Goal: Information Seeking & Learning: Learn about a topic

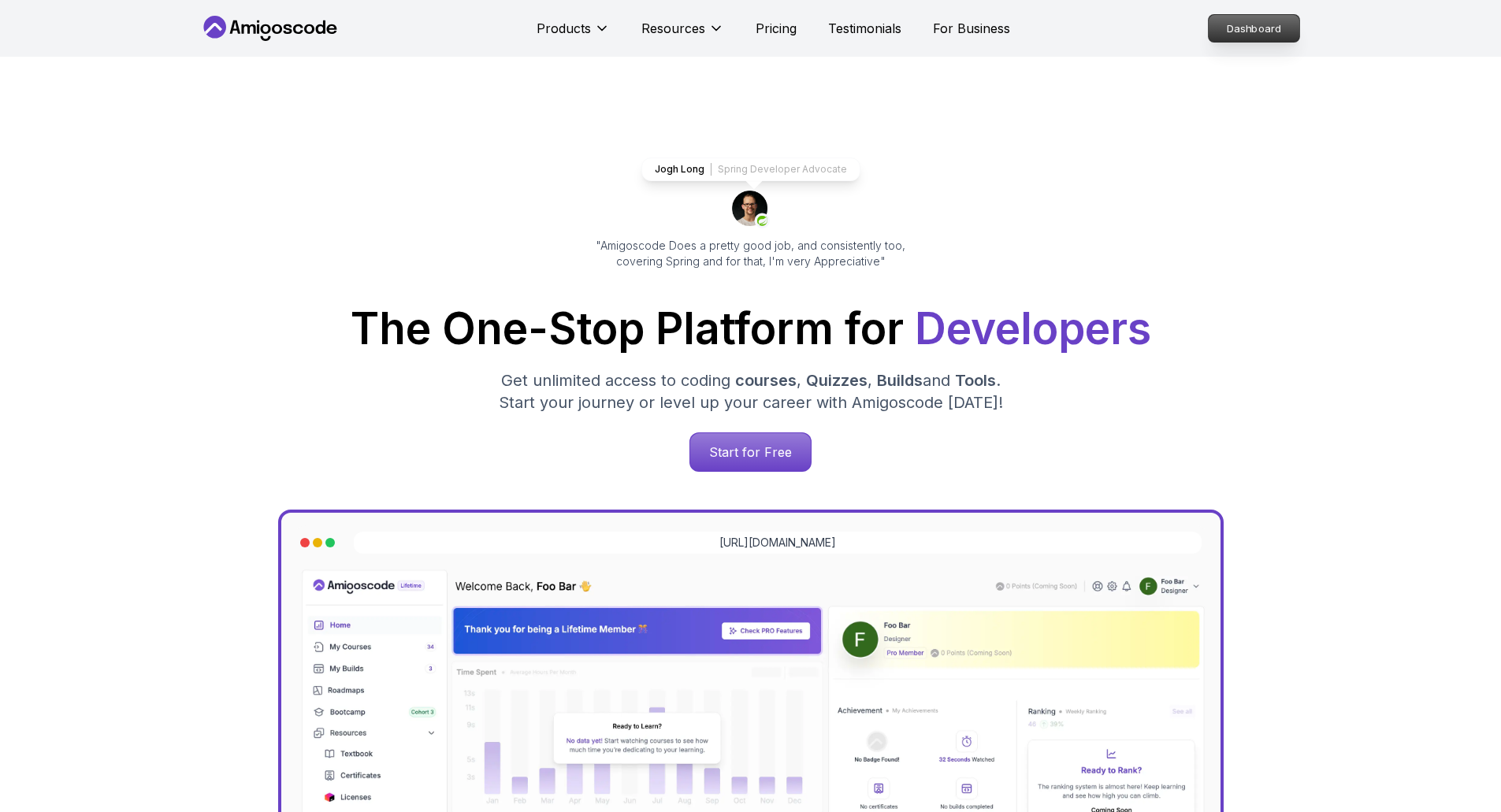
click at [1269, 20] on p "Dashboard" at bounding box center [1253, 28] width 91 height 27
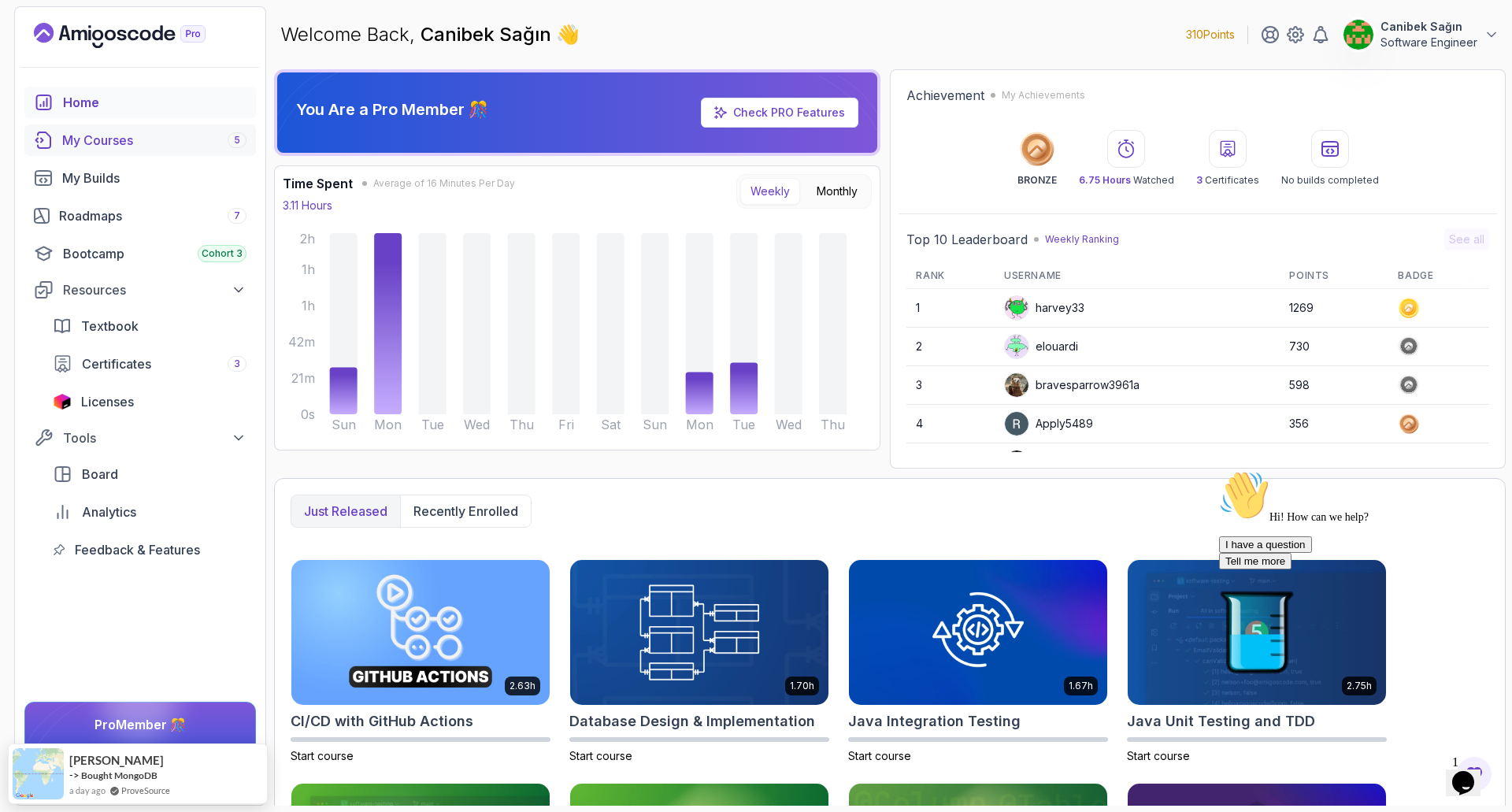
click at [112, 139] on div "My Courses 5" at bounding box center [154, 140] width 184 height 19
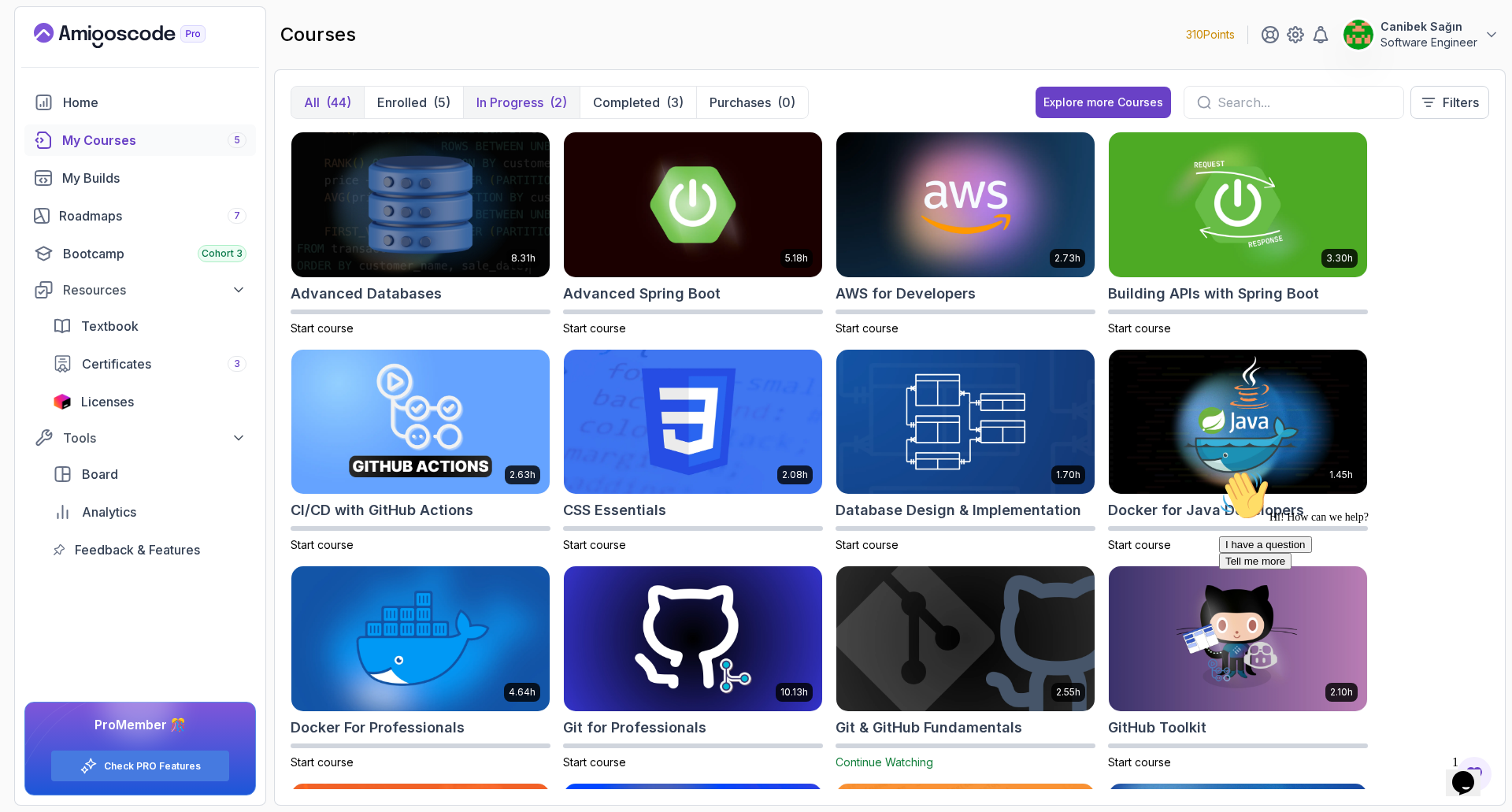
click at [549, 107] on div "(2)" at bounding box center [557, 102] width 17 height 19
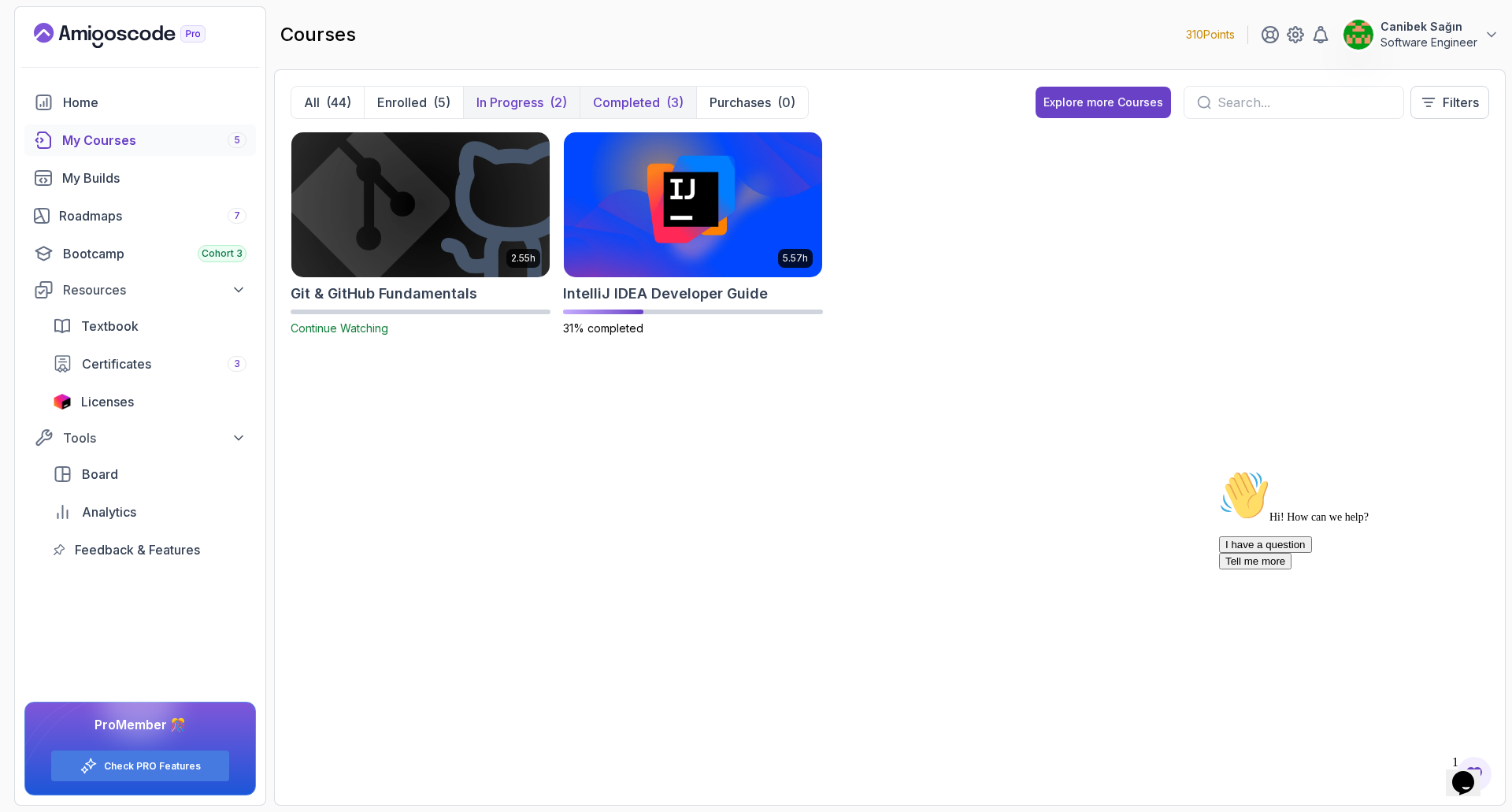
click at [663, 93] on button "Completed (3)" at bounding box center [638, 102] width 117 height 31
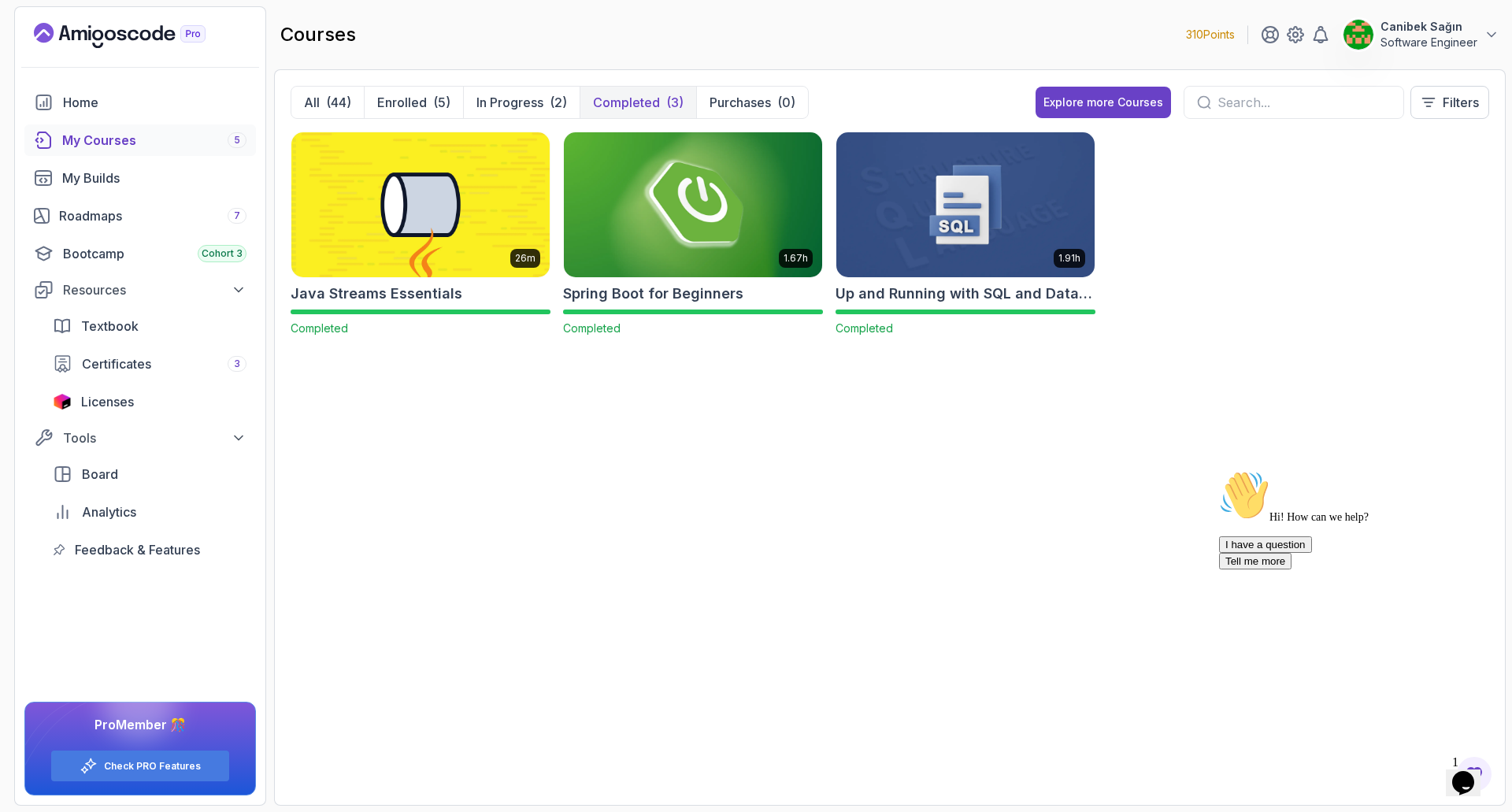
click at [676, 167] on img at bounding box center [693, 204] width 271 height 152
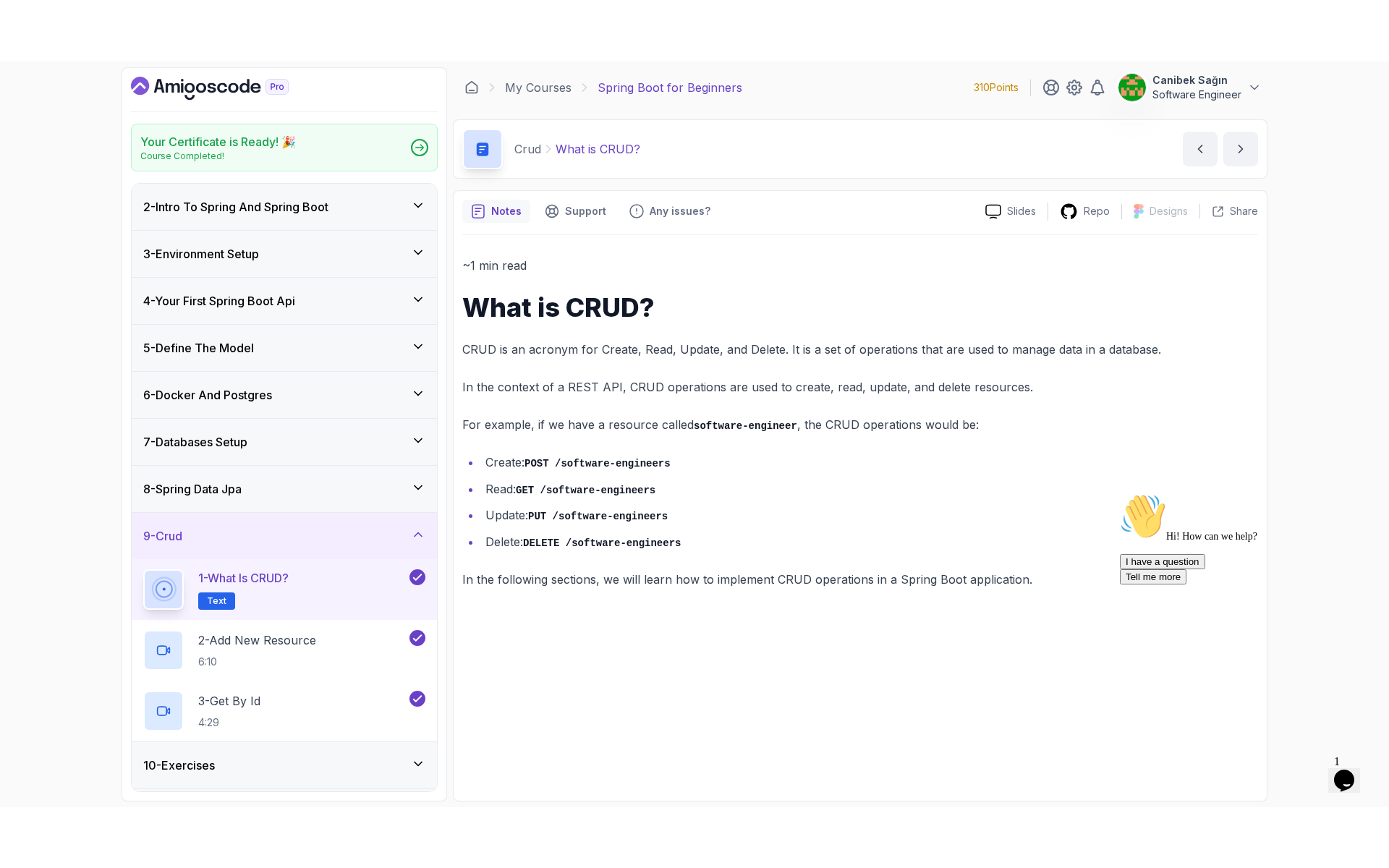
scroll to position [72, 0]
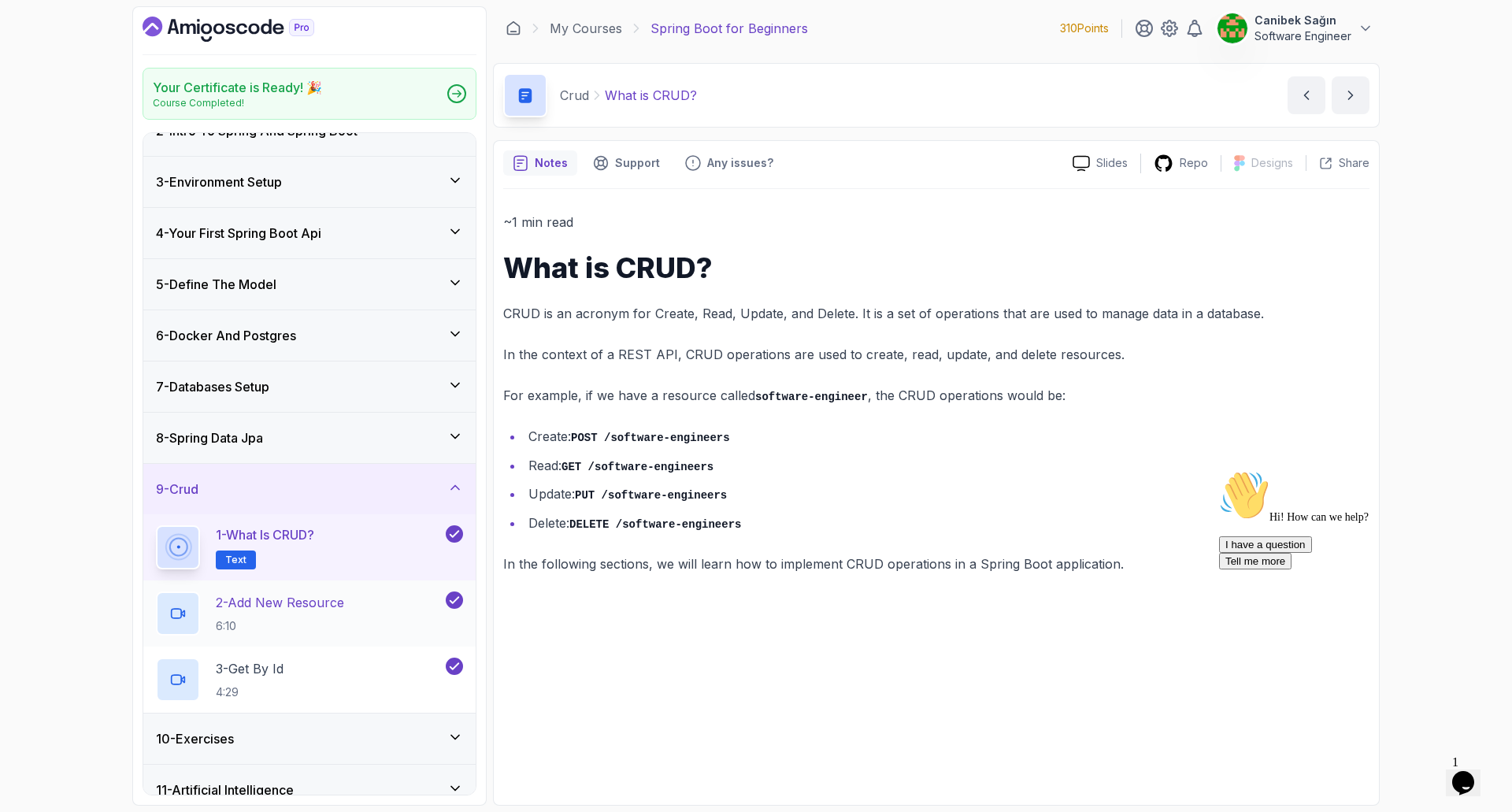
click at [330, 608] on p "2 - Add New Resource" at bounding box center [280, 602] width 128 height 19
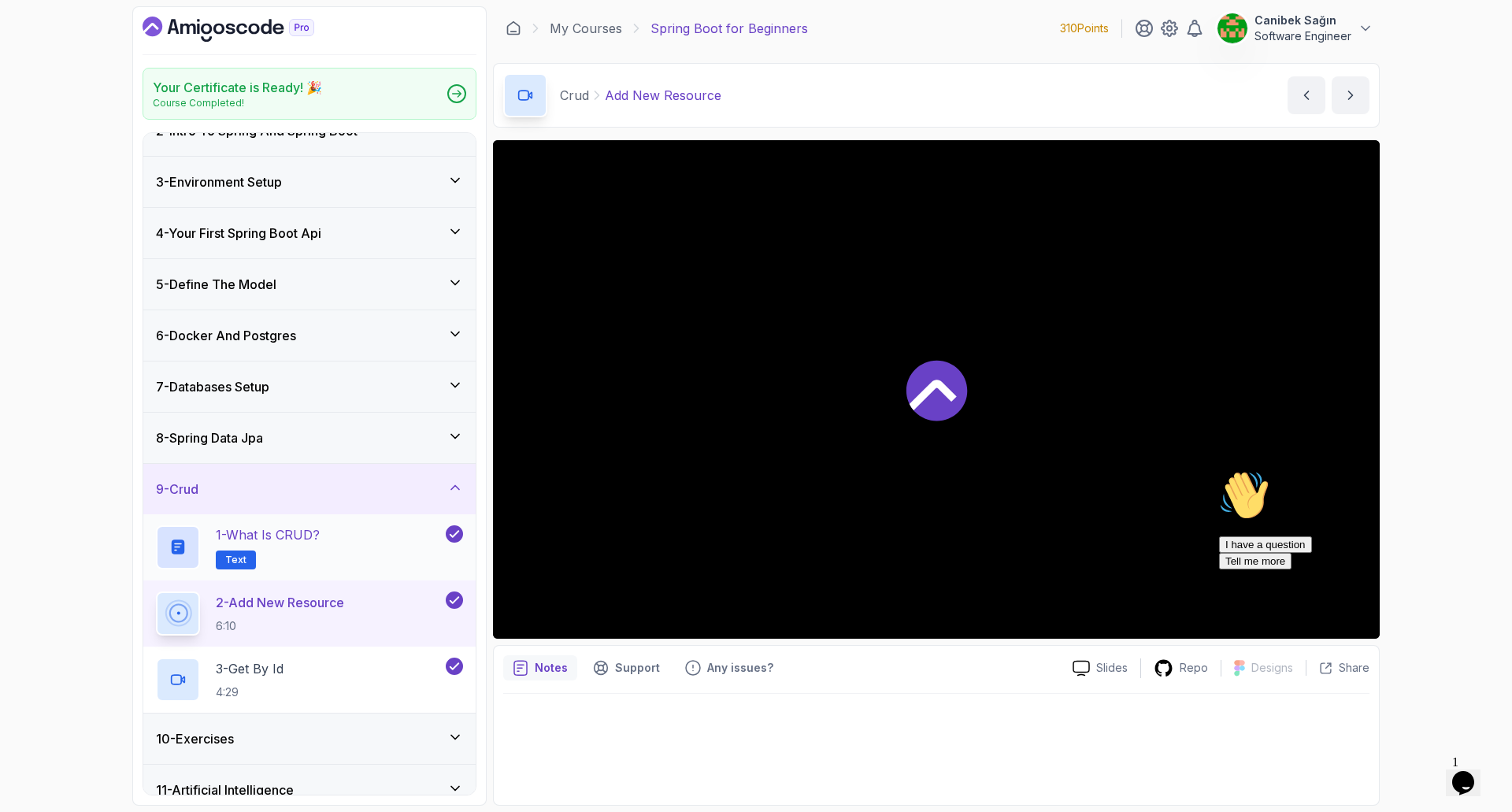
click at [320, 540] on p "1 - What is CRUD?" at bounding box center [267, 534] width 104 height 19
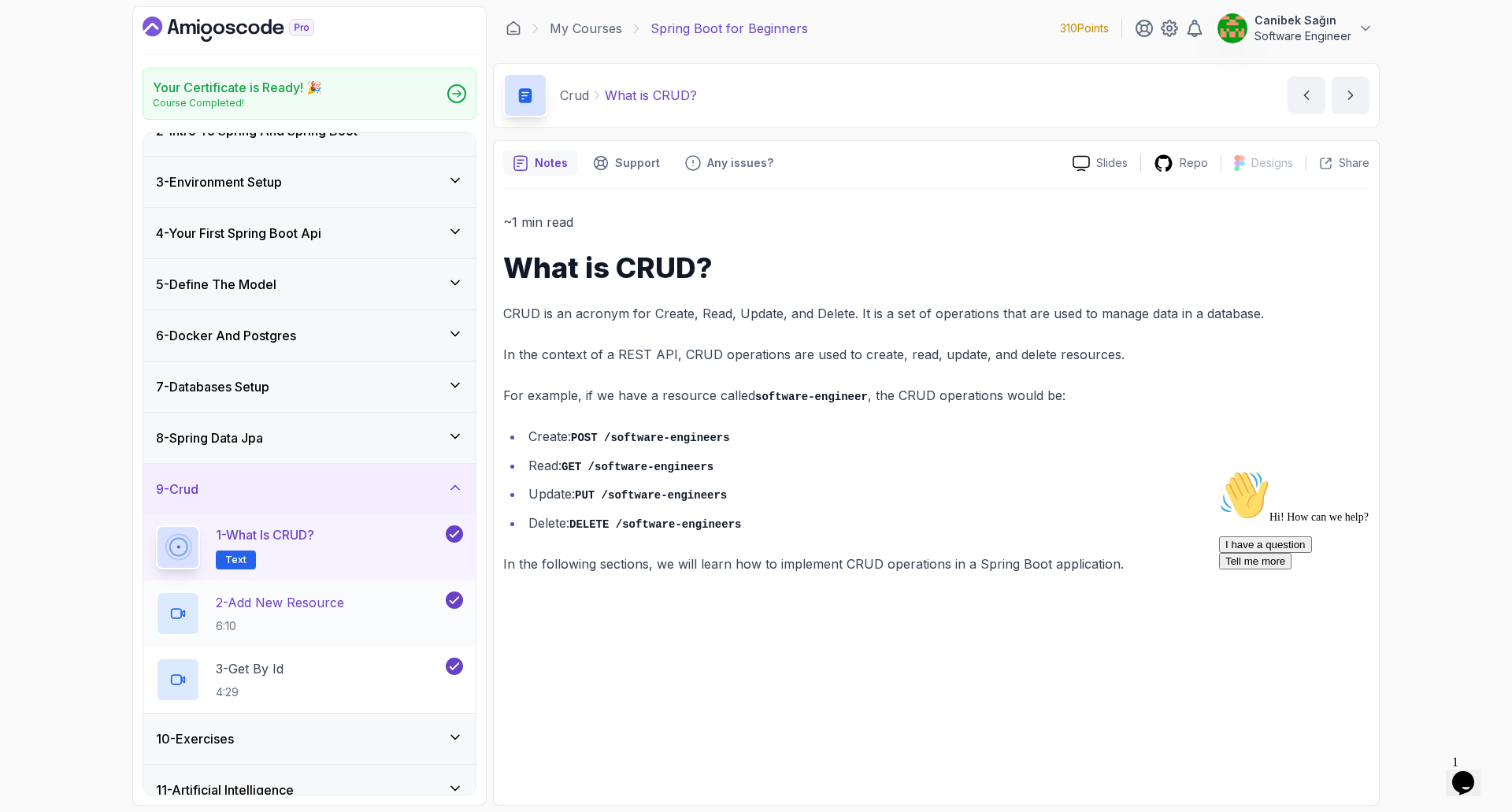
click at [319, 598] on p "2 - Add New Resource" at bounding box center [280, 602] width 128 height 19
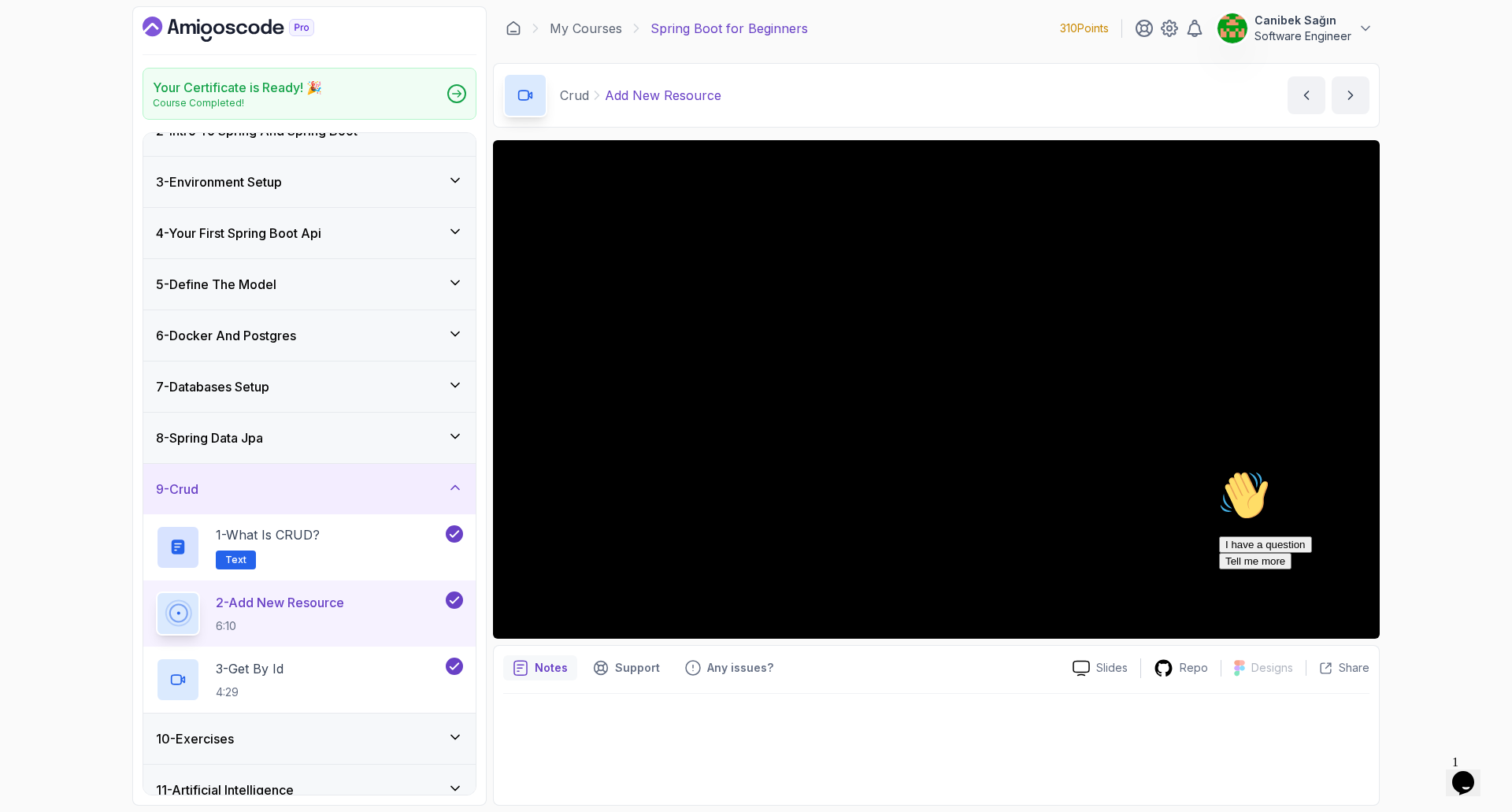
click at [1219, 470] on icon "Chat attention grabber" at bounding box center [1219, 470] width 0 height 0
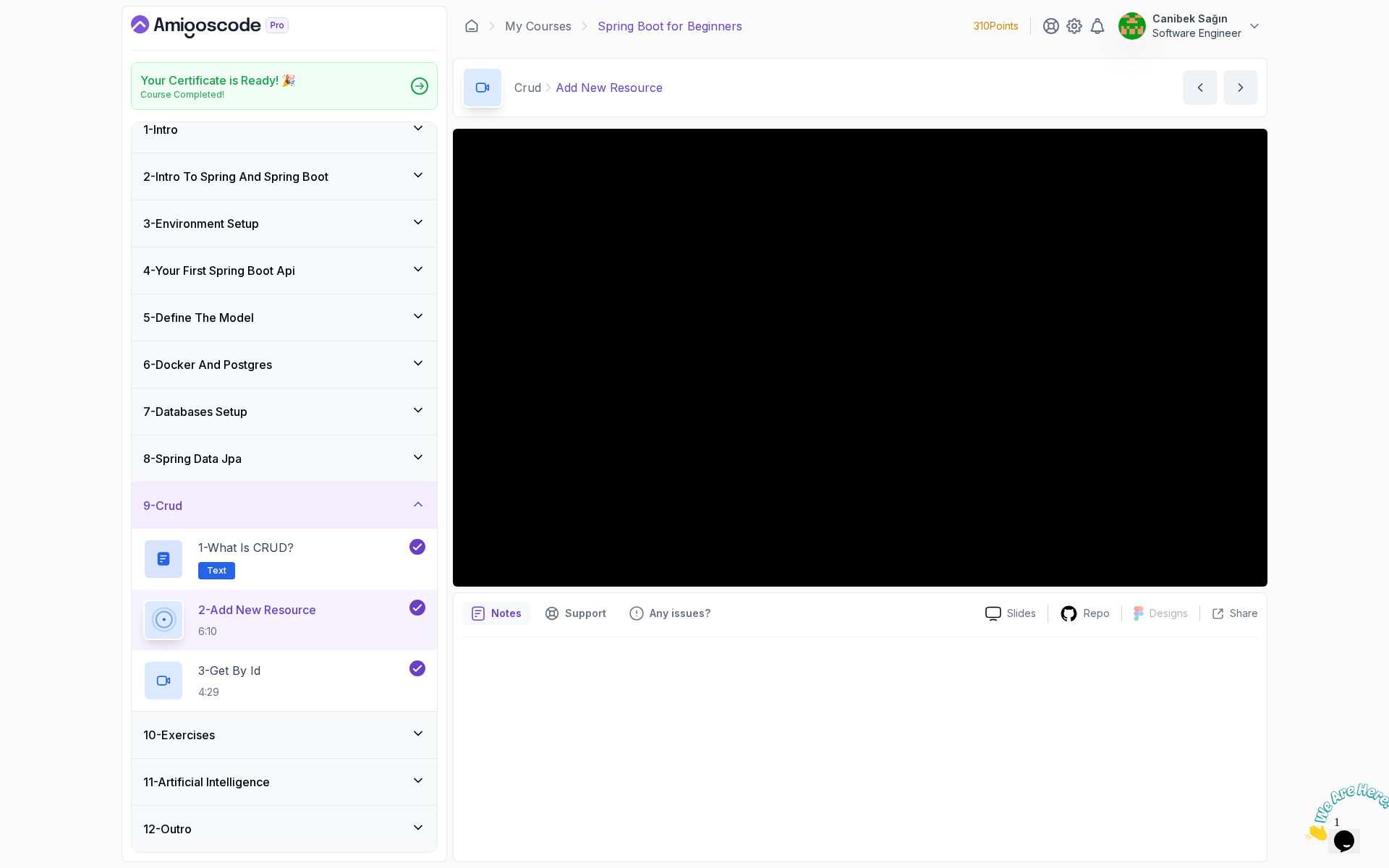
scroll to position [72, 0]
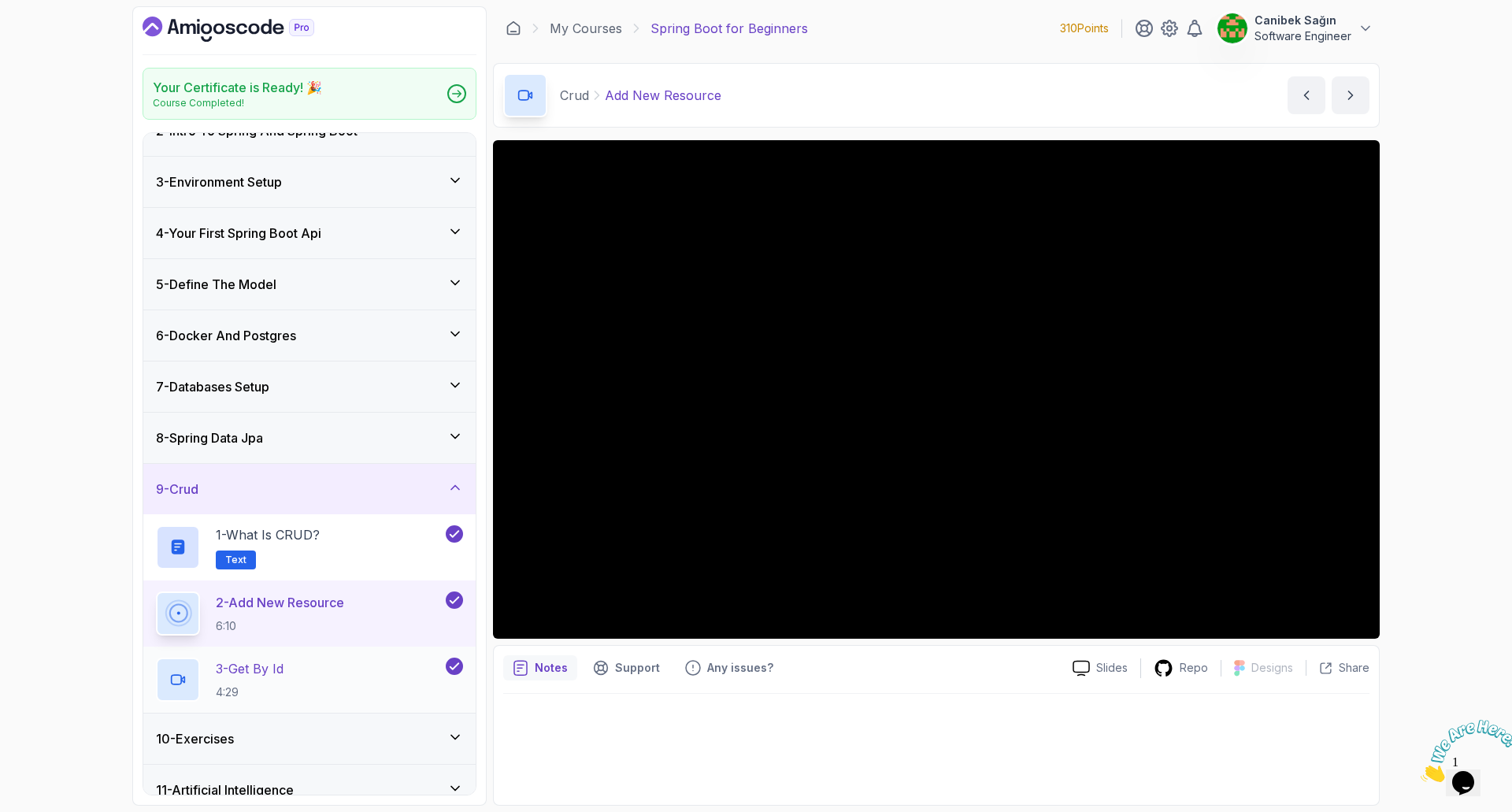
click at [295, 684] on div "3 - Get By Id 4:29" at bounding box center [299, 679] width 287 height 45
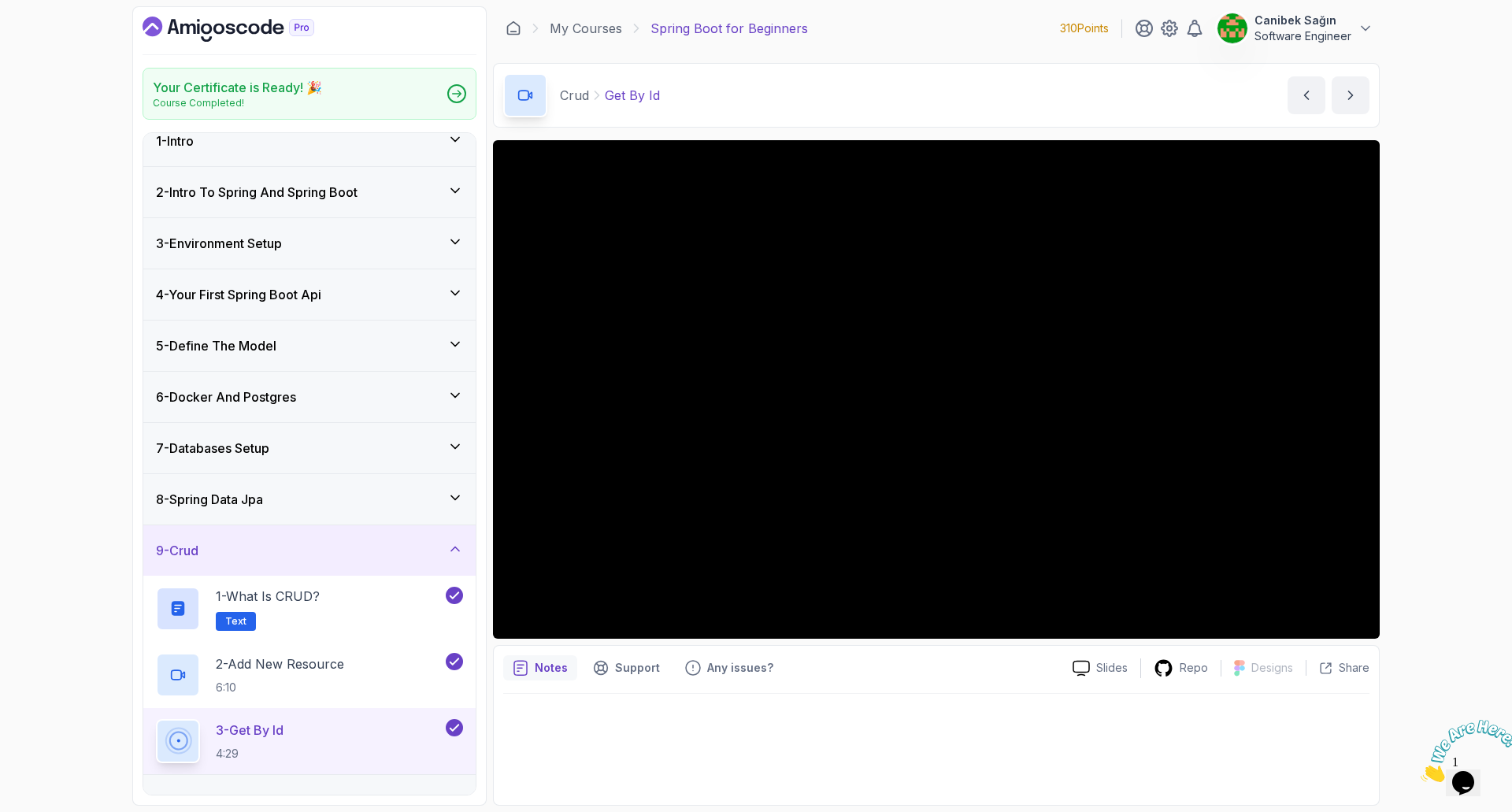
scroll to position [78, 0]
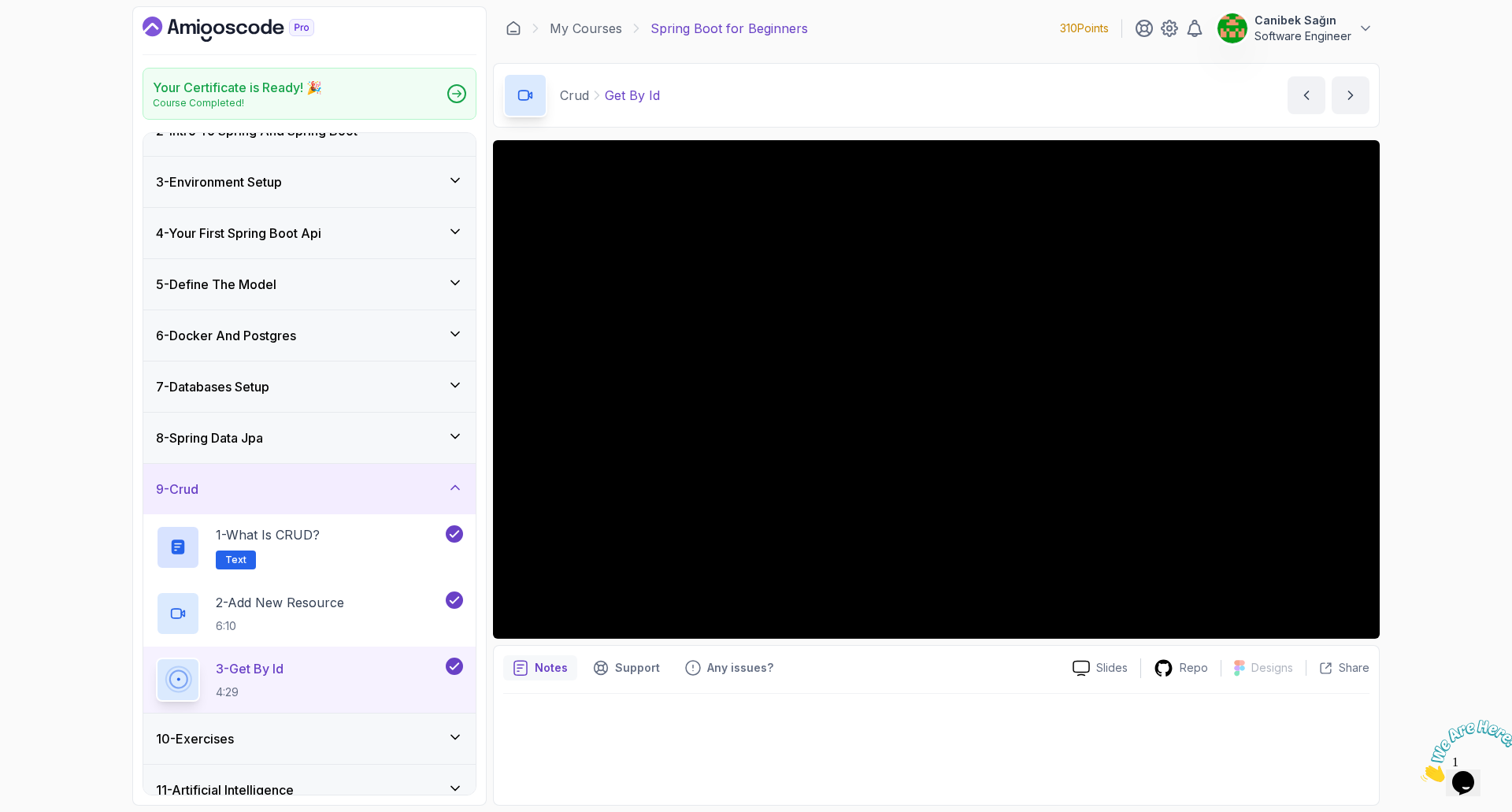
click at [289, 734] on div "10 - Exercises" at bounding box center [309, 738] width 307 height 19
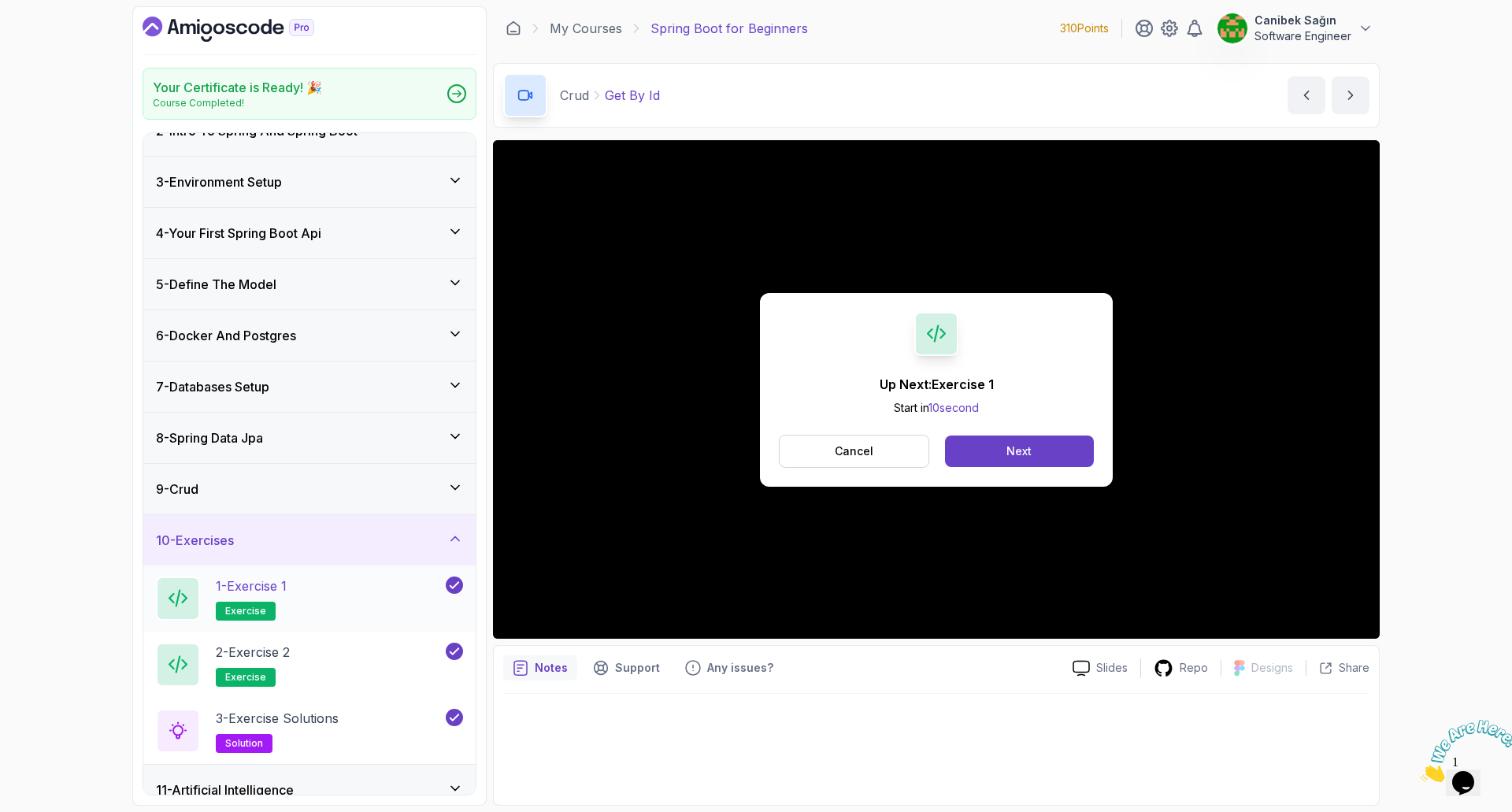
click at [299, 581] on div "1 - Exercise 1 exercise" at bounding box center [299, 598] width 287 height 45
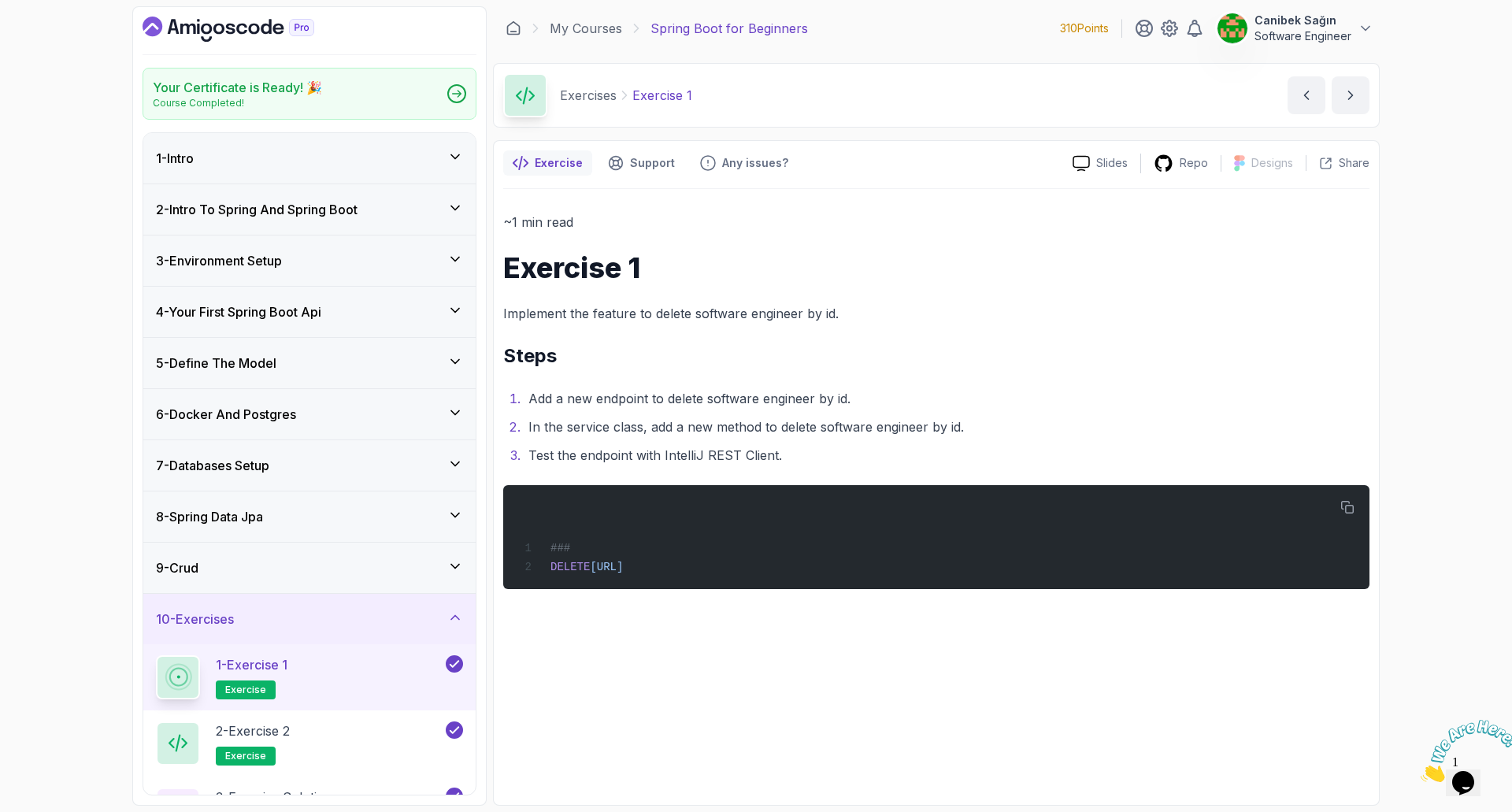
click at [215, 24] on icon "Dashboard" at bounding box center [228, 29] width 172 height 25
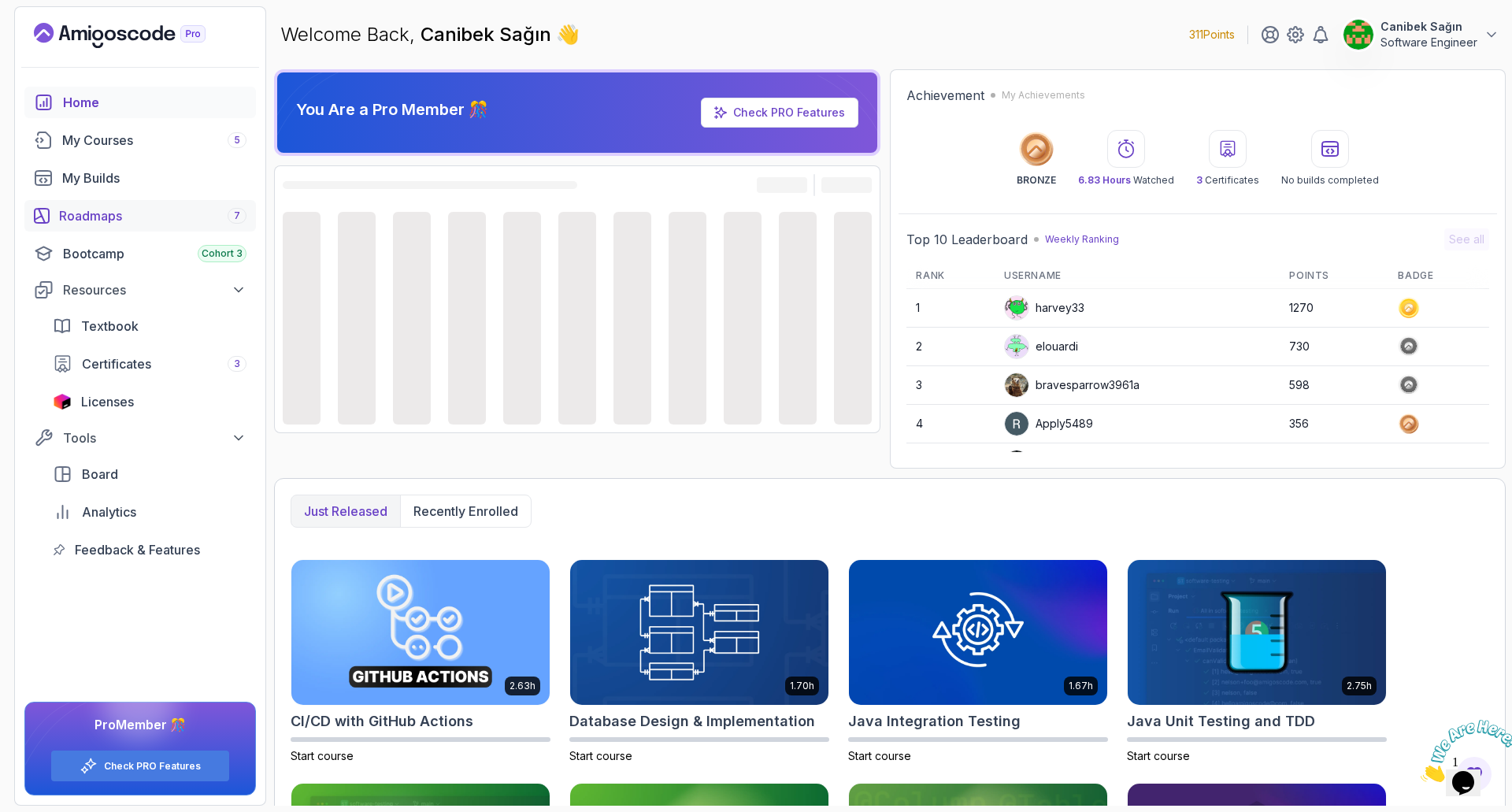
click at [129, 207] on div "Roadmaps 7" at bounding box center [152, 215] width 187 height 19
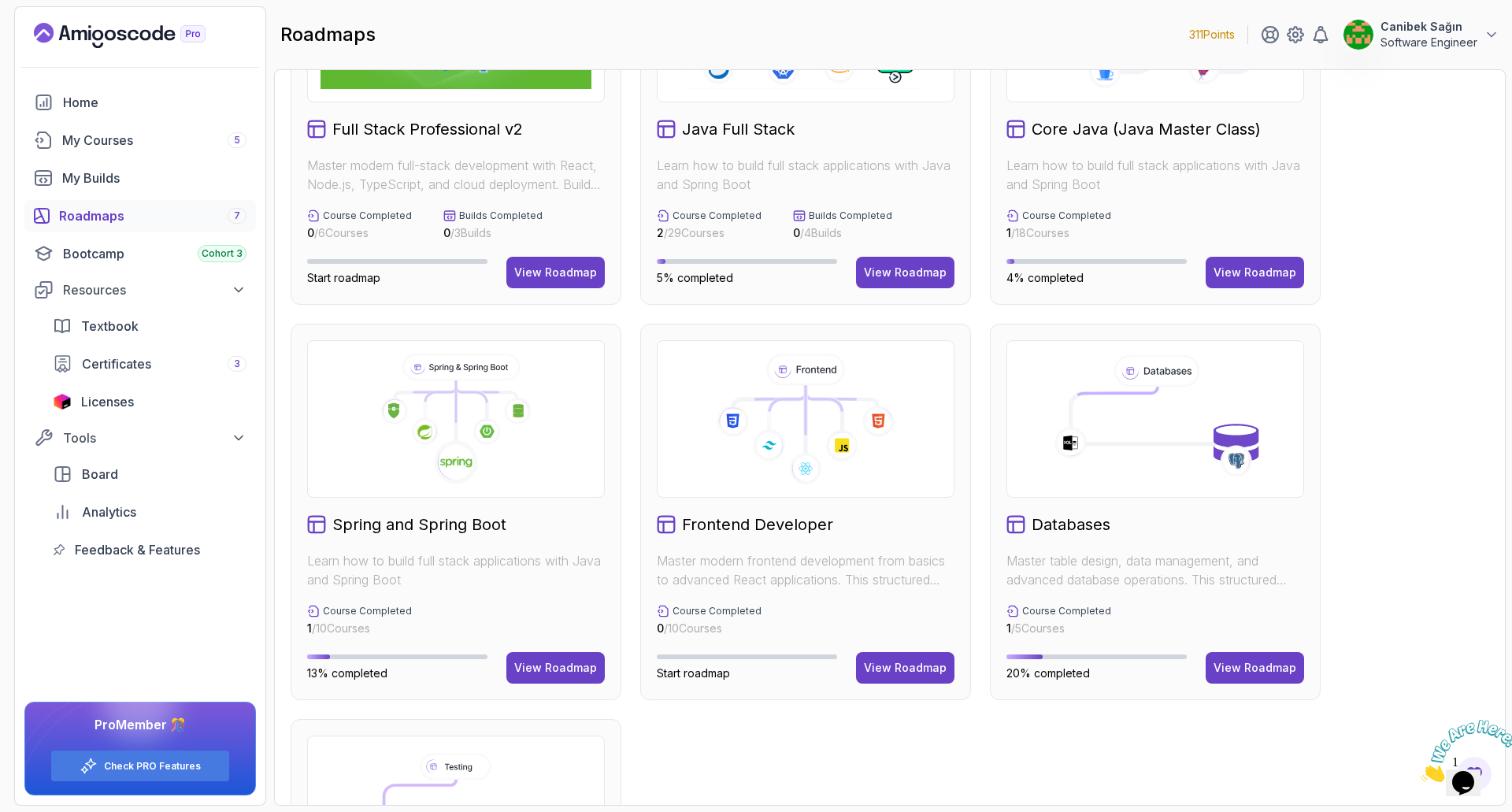
scroll to position [315, 0]
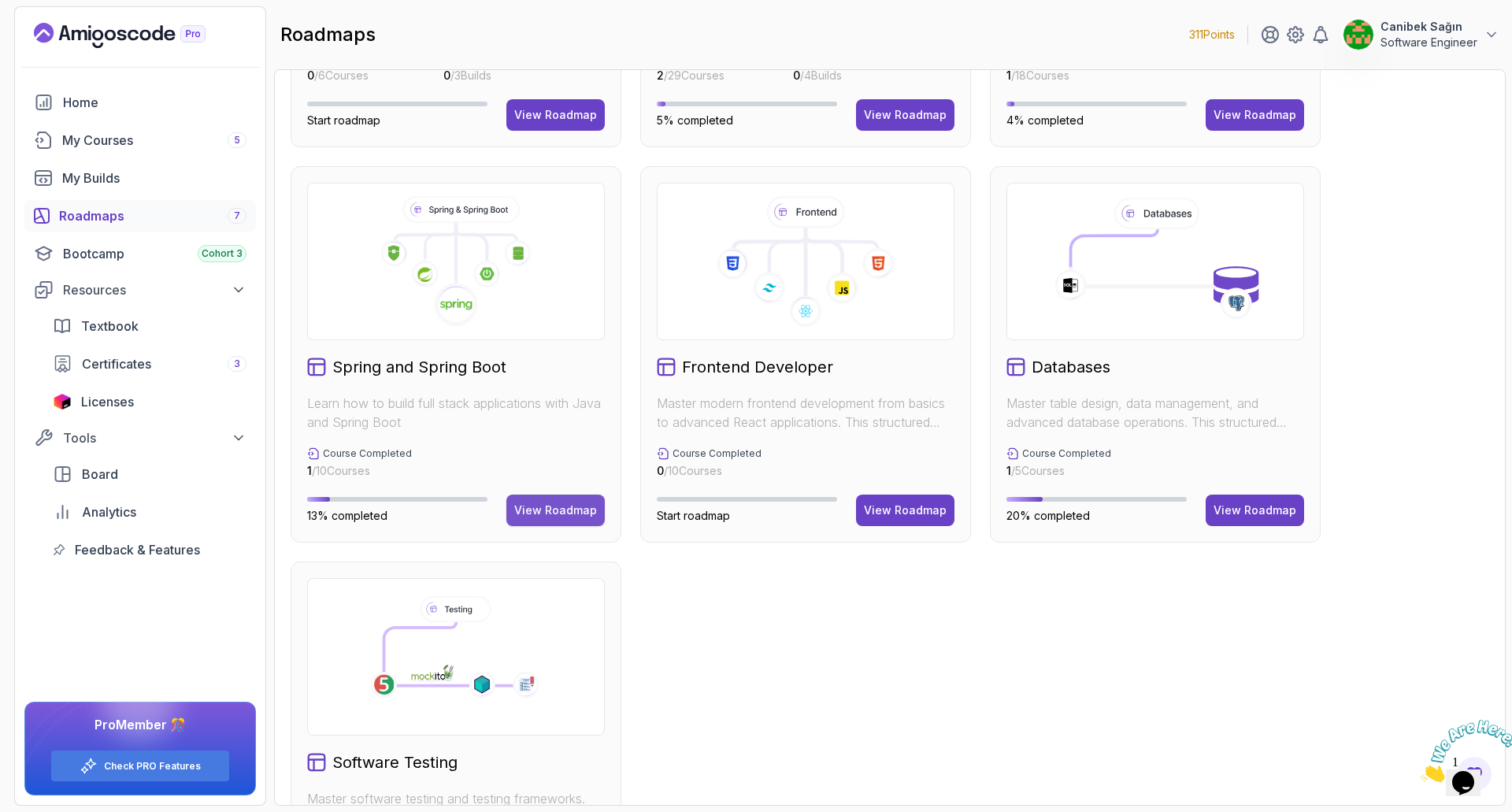
click at [525, 501] on button "View Roadmap" at bounding box center [556, 509] width 99 height 31
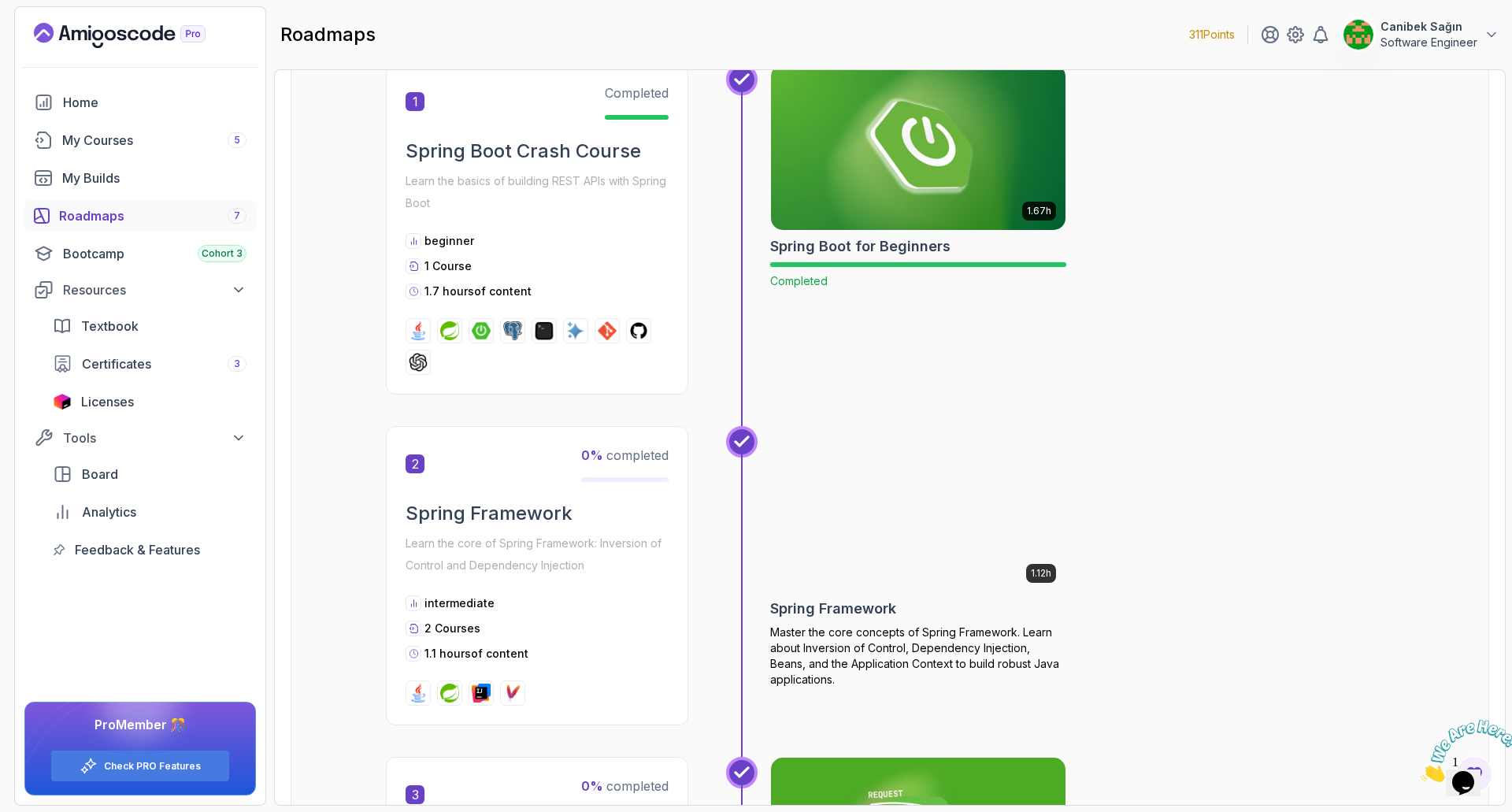
scroll to position [410, 0]
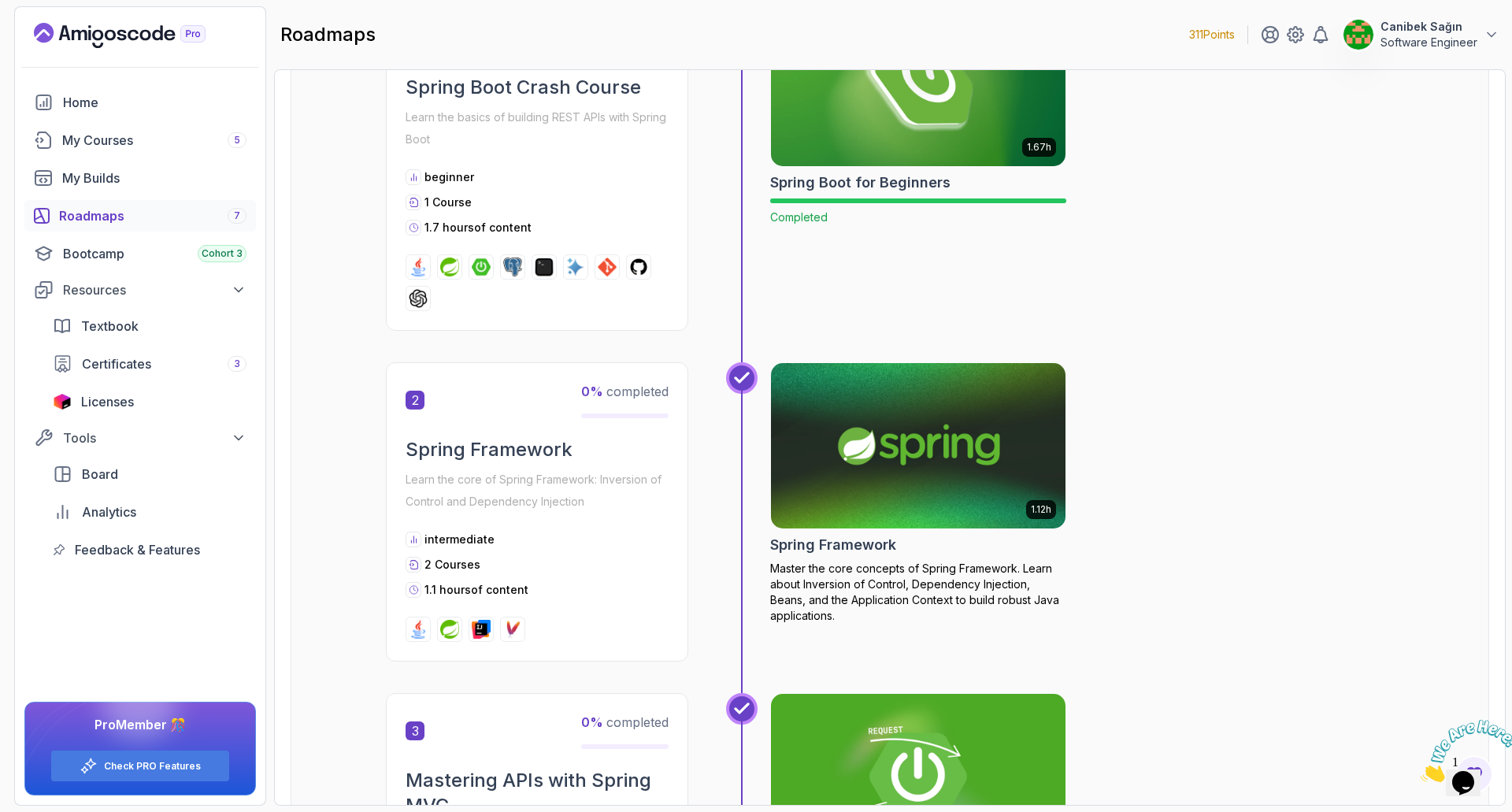
click at [847, 548] on h2 "Spring Framework" at bounding box center [833, 545] width 126 height 22
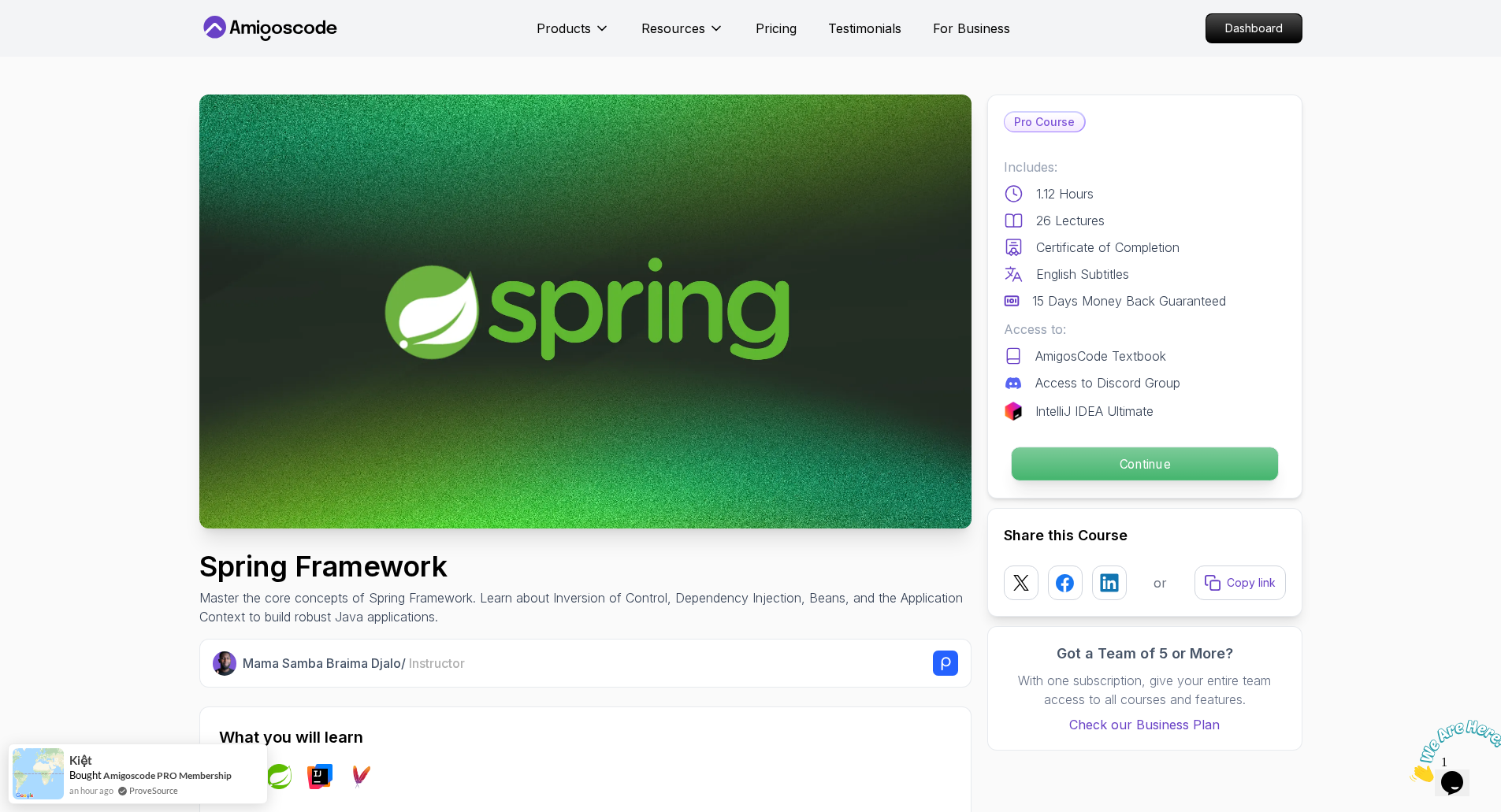
click at [1112, 468] on p "Continue" at bounding box center [1144, 463] width 266 height 33
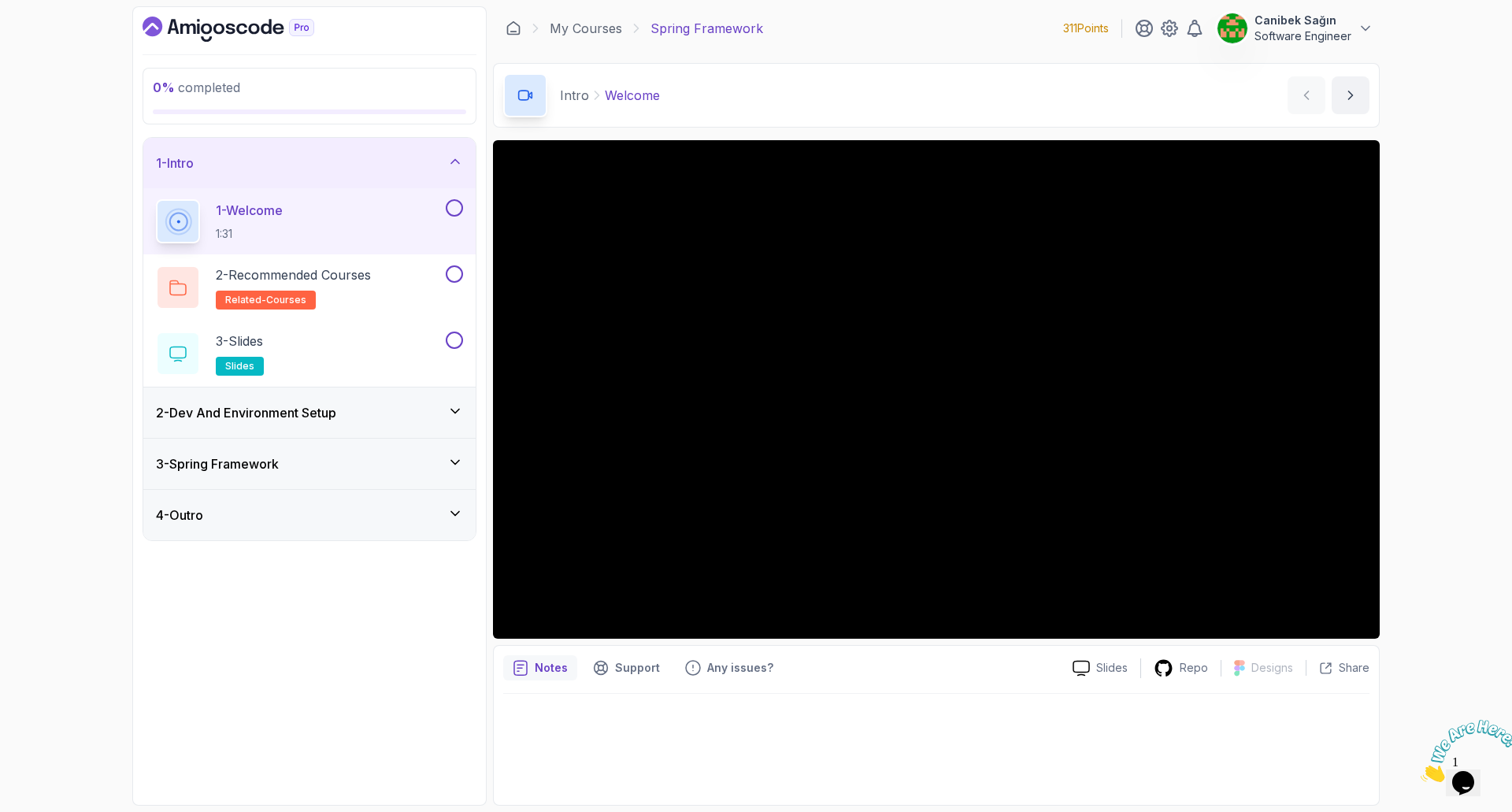
click at [244, 412] on h3 "2 - Dev And Environment Setup" at bounding box center [246, 412] width 180 height 19
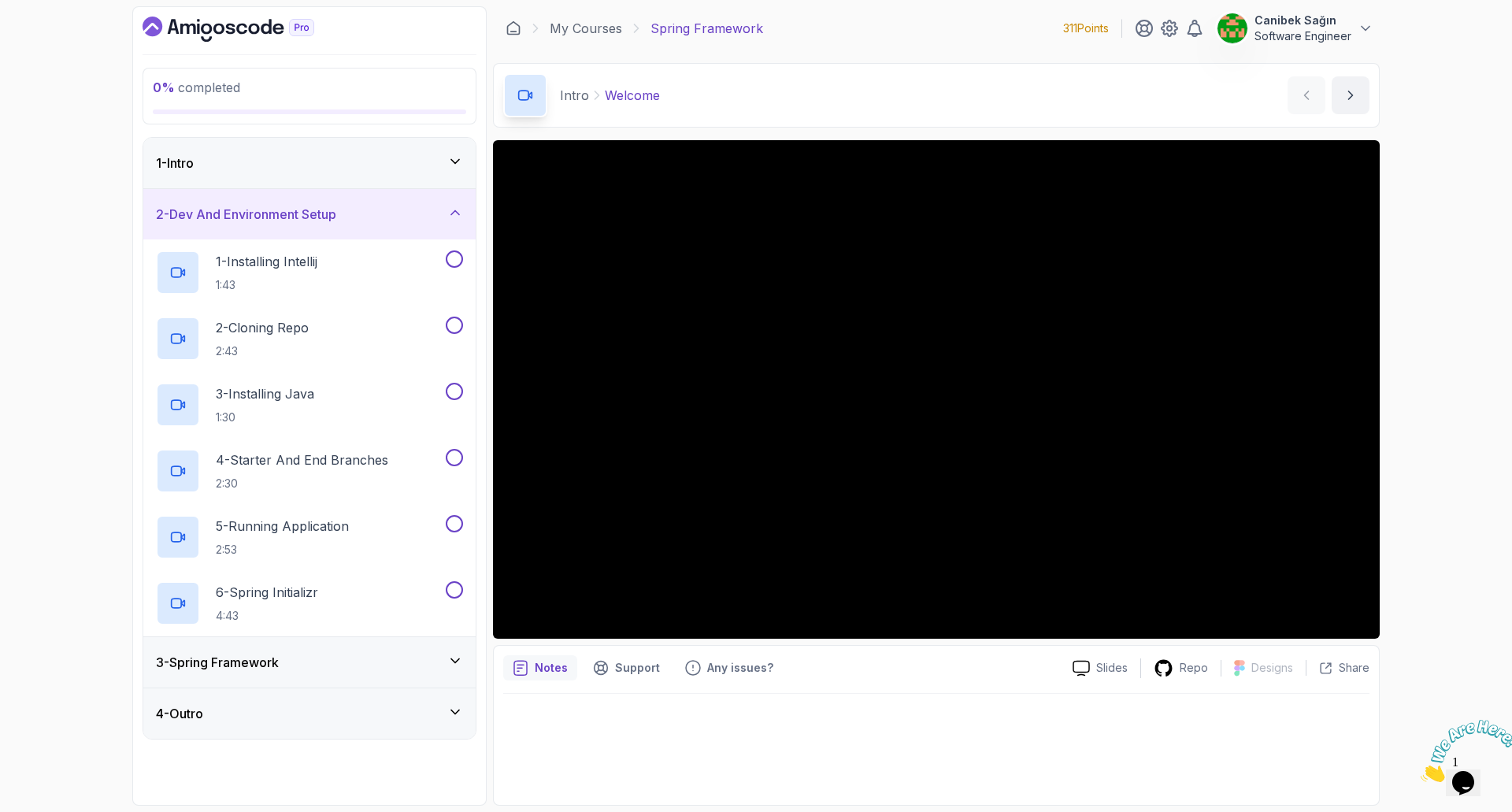
click at [270, 654] on h3 "3 - Spring Framework" at bounding box center [217, 662] width 123 height 19
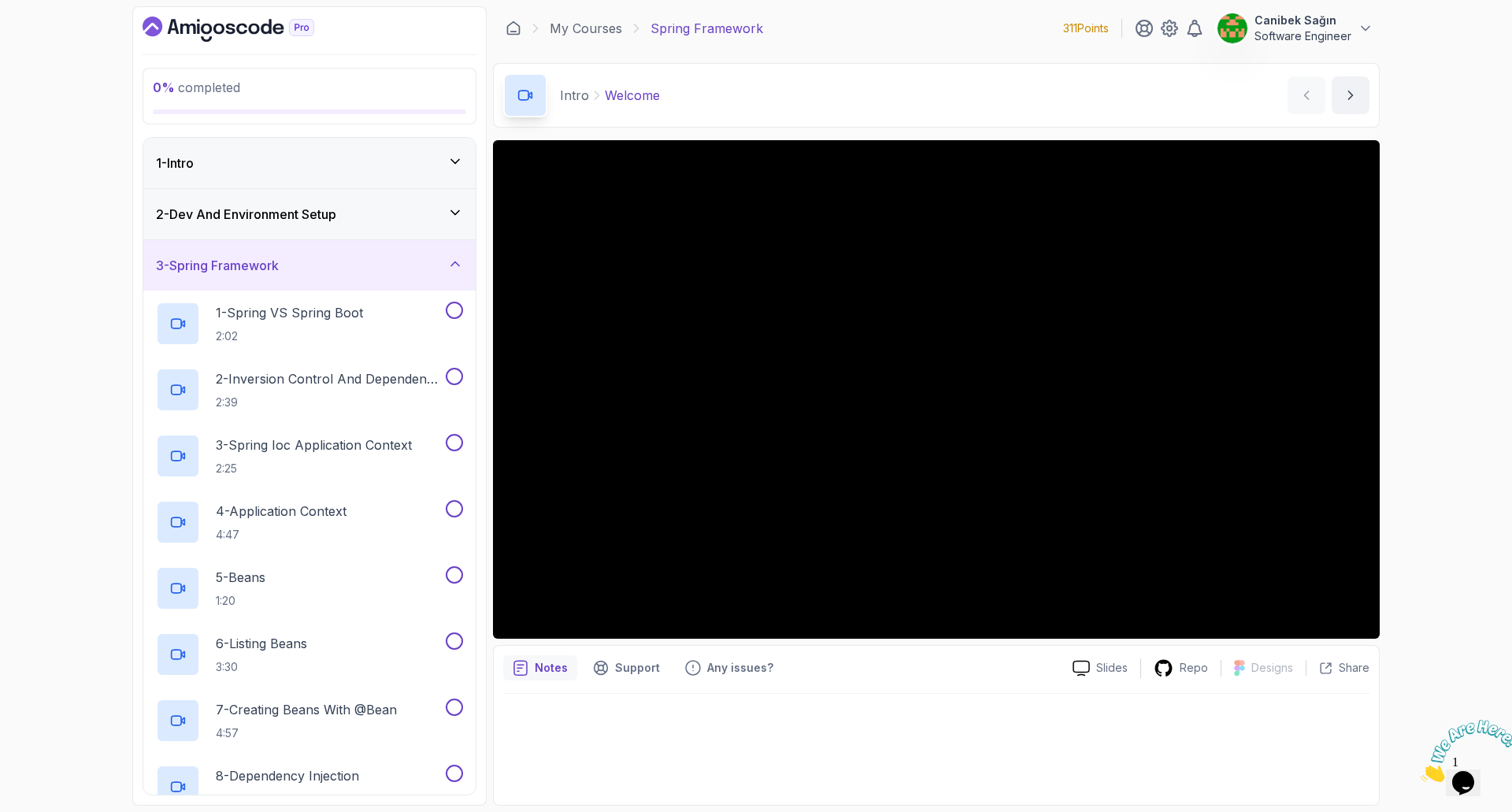
click at [277, 271] on h3 "3 - Spring Framework" at bounding box center [217, 264] width 123 height 19
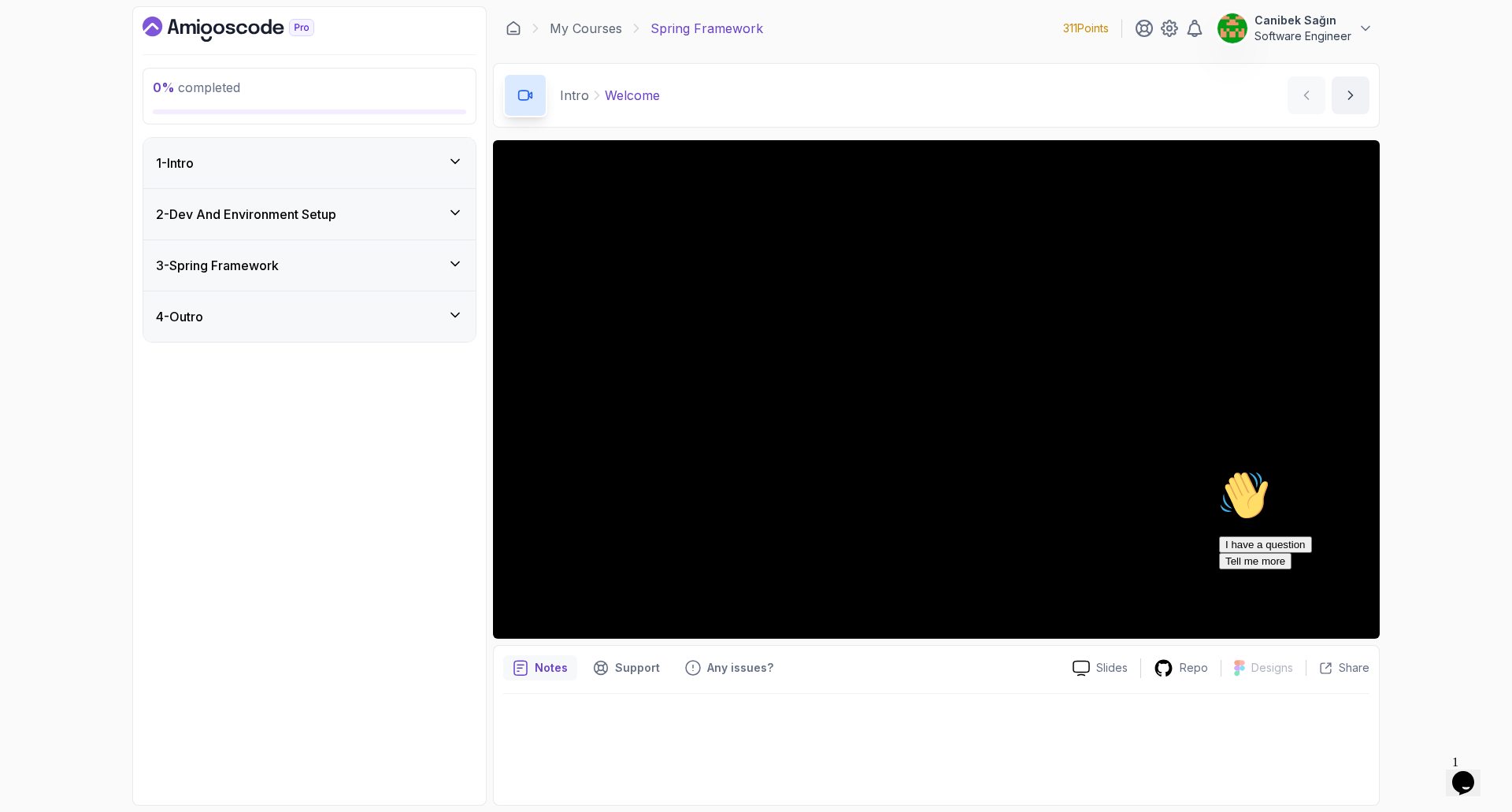
click at [1219, 470] on icon "Chat attention grabber" at bounding box center [1219, 470] width 0 height 0
click at [1456, 486] on div "0 % completed 1 - Intro 2 - Dev And Environment Setup 3 - Spring Framework 4 - …" at bounding box center [756, 406] width 1512 height 812
click at [1487, 470] on div "Chat attention grabber" at bounding box center [1361, 470] width 283 height 0
click at [416, 166] on div "1 - Intro" at bounding box center [309, 162] width 307 height 19
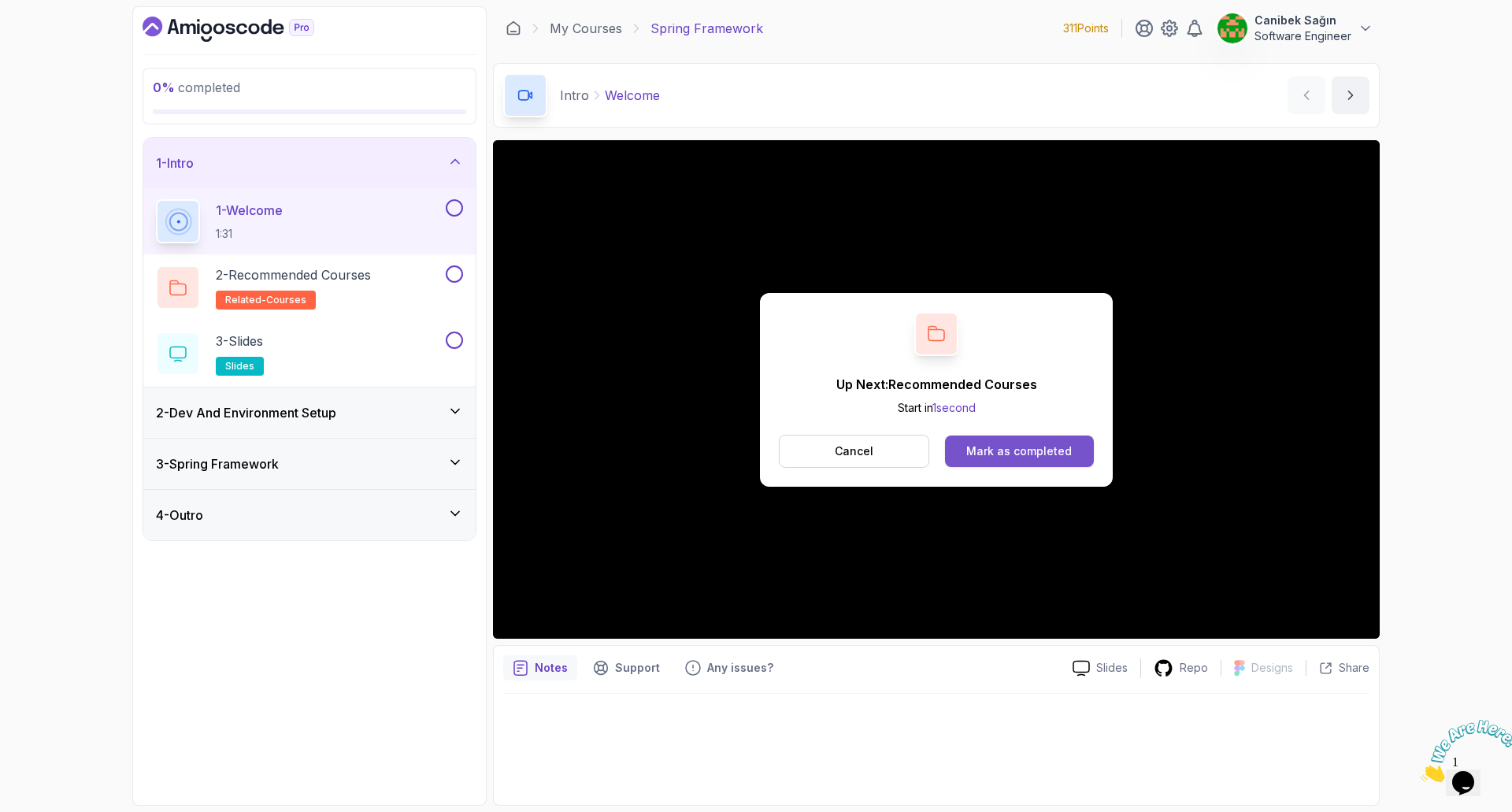
click at [1048, 451] on div "Mark as completed" at bounding box center [1019, 451] width 105 height 16
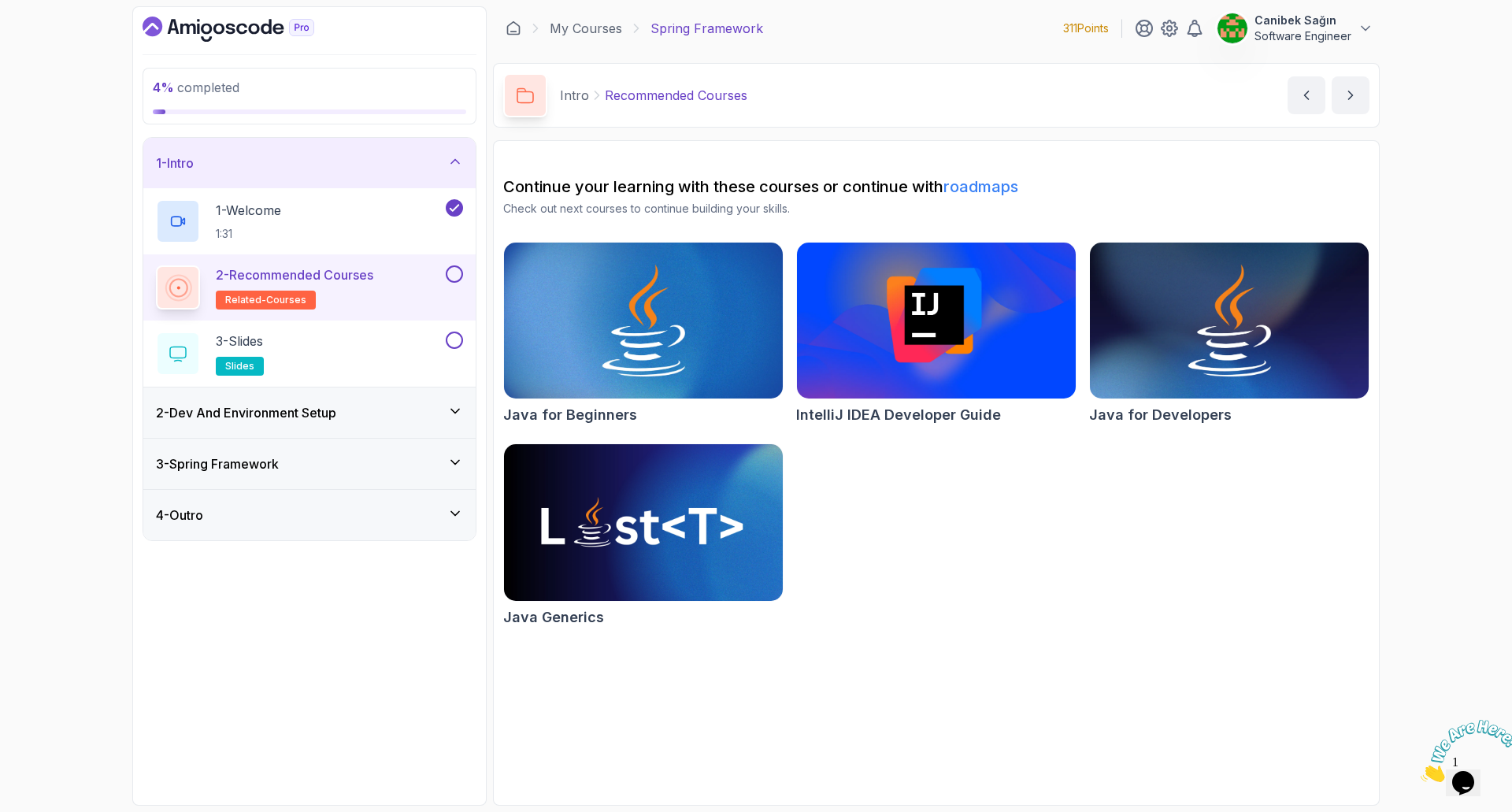
click at [453, 278] on button at bounding box center [453, 273] width 17 height 17
click at [406, 351] on div "3 - Slides slides" at bounding box center [299, 353] width 287 height 45
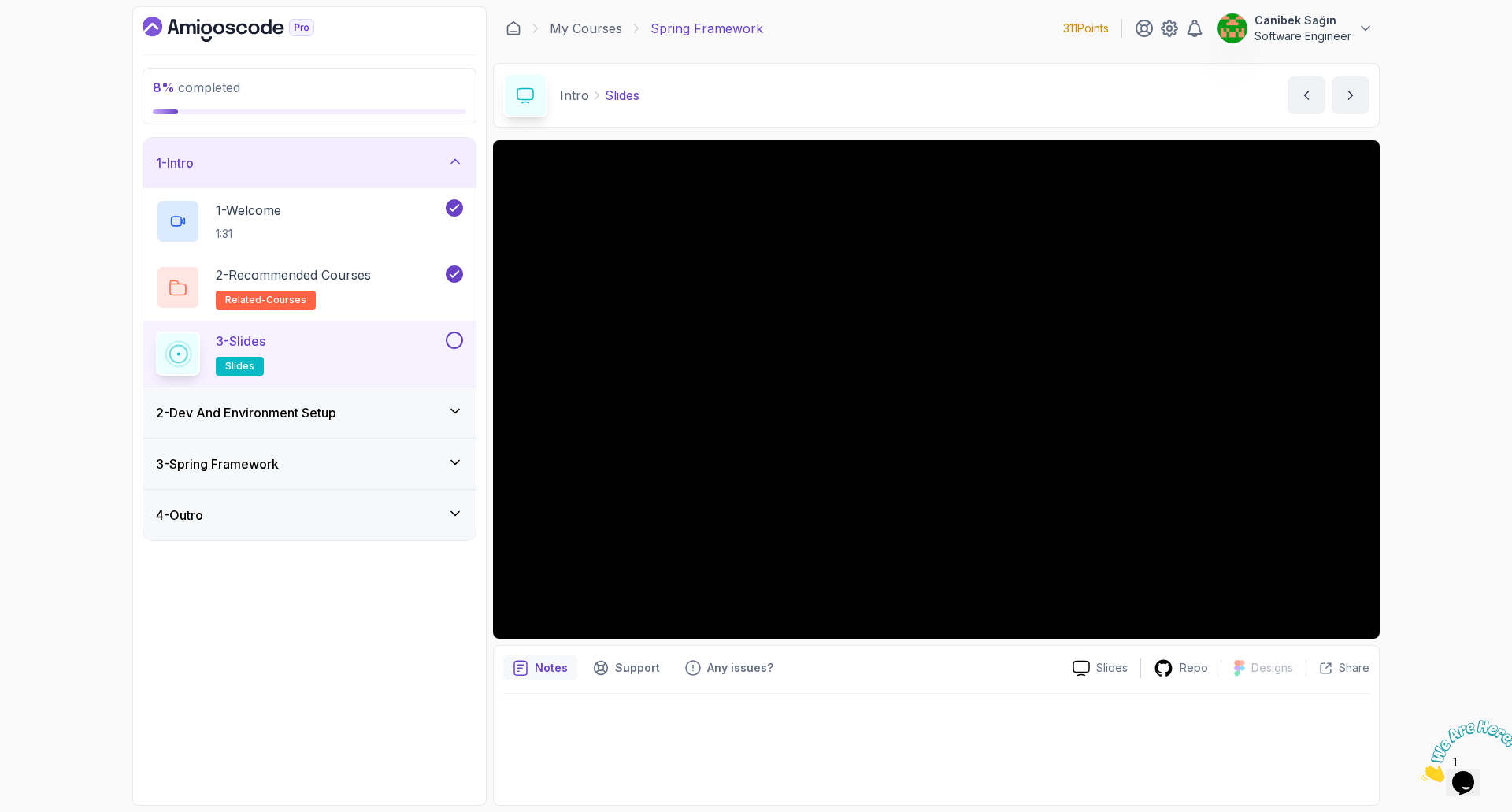
click at [452, 339] on button at bounding box center [453, 339] width 17 height 17
click at [448, 390] on div "2 - Dev And Environment Setup" at bounding box center [309, 412] width 332 height 51
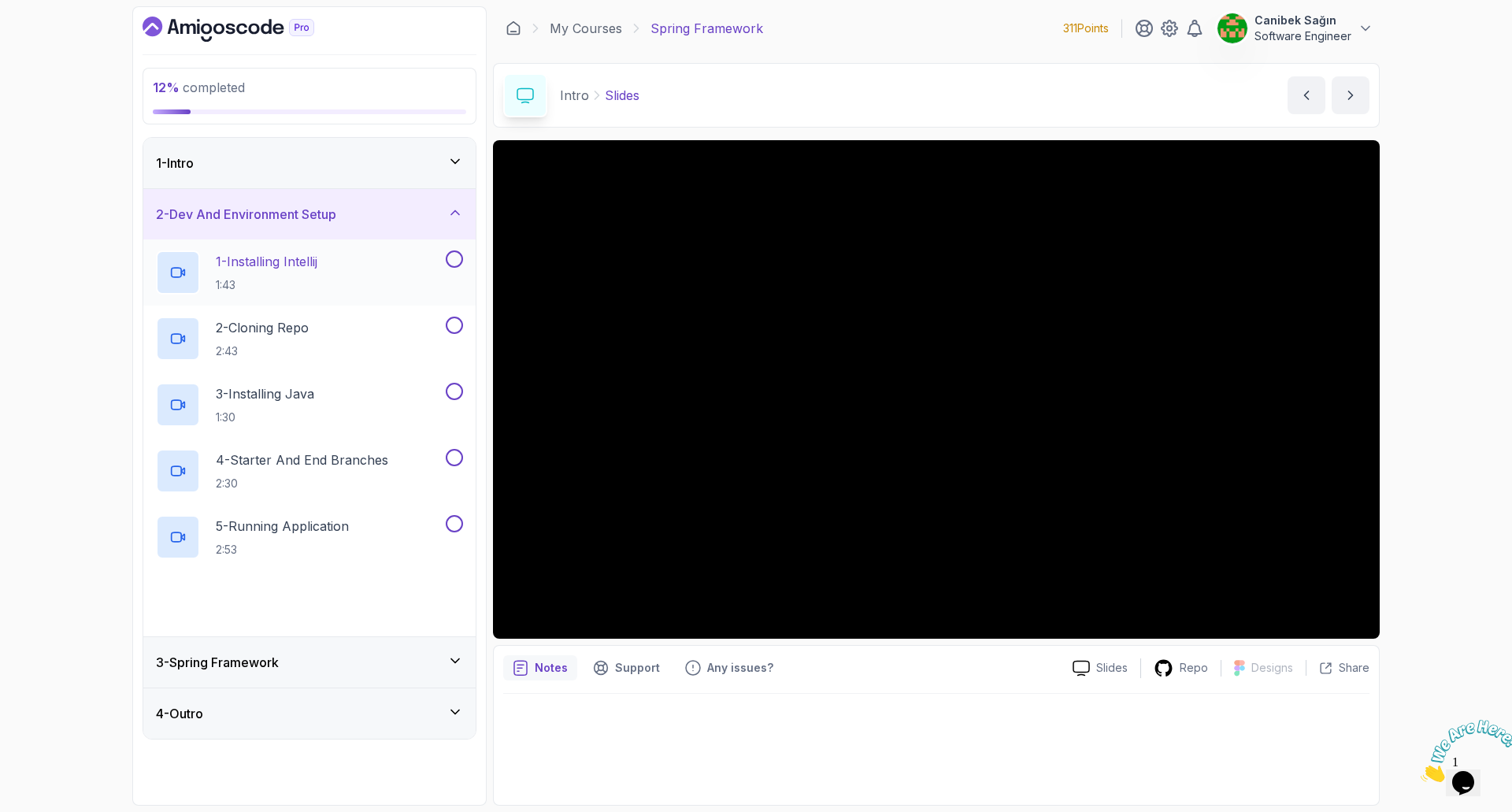
click at [364, 269] on div "1 - Installing Intellij 1:43" at bounding box center [299, 272] width 287 height 45
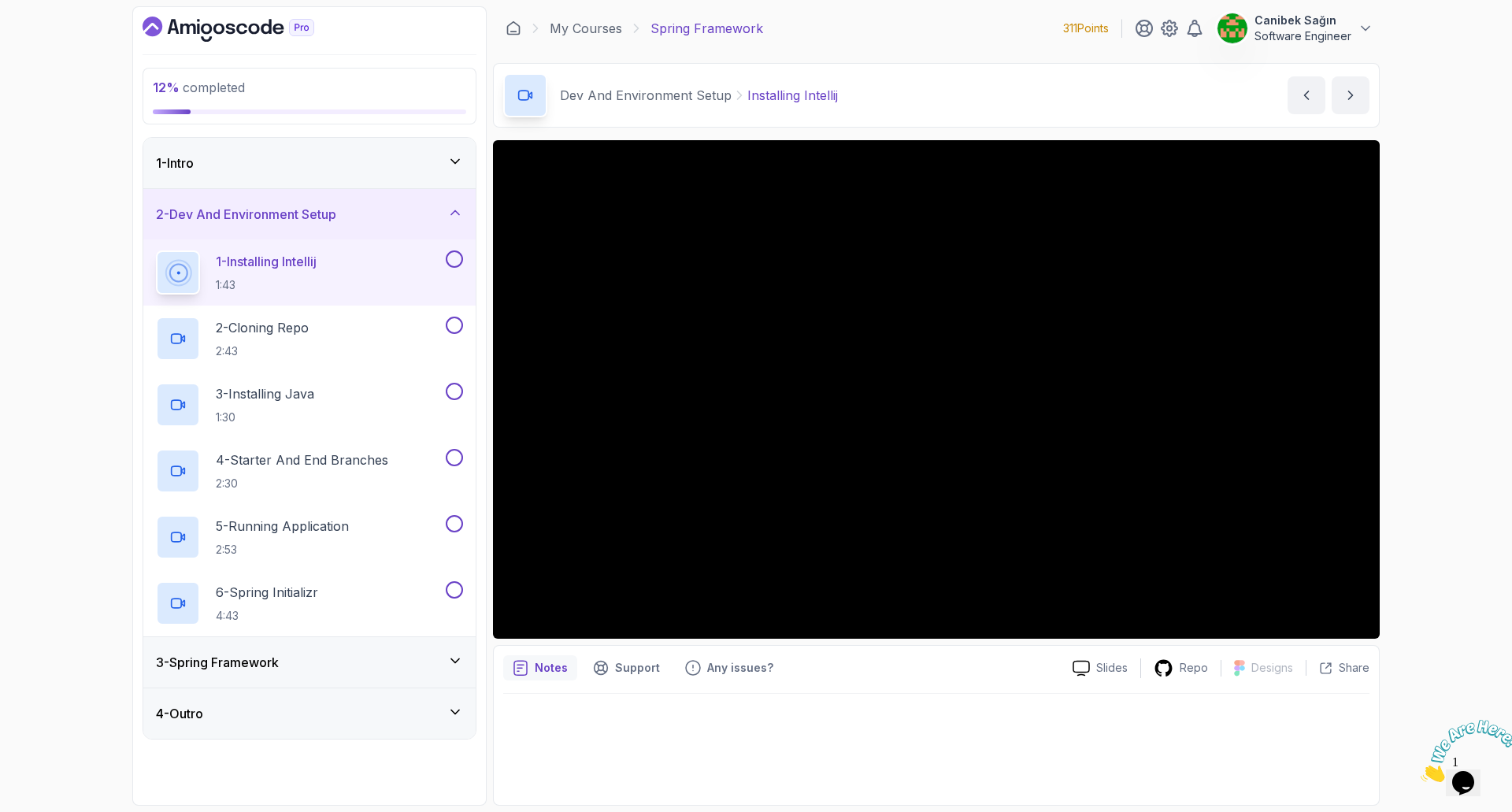
click at [451, 258] on button at bounding box center [453, 258] width 17 height 17
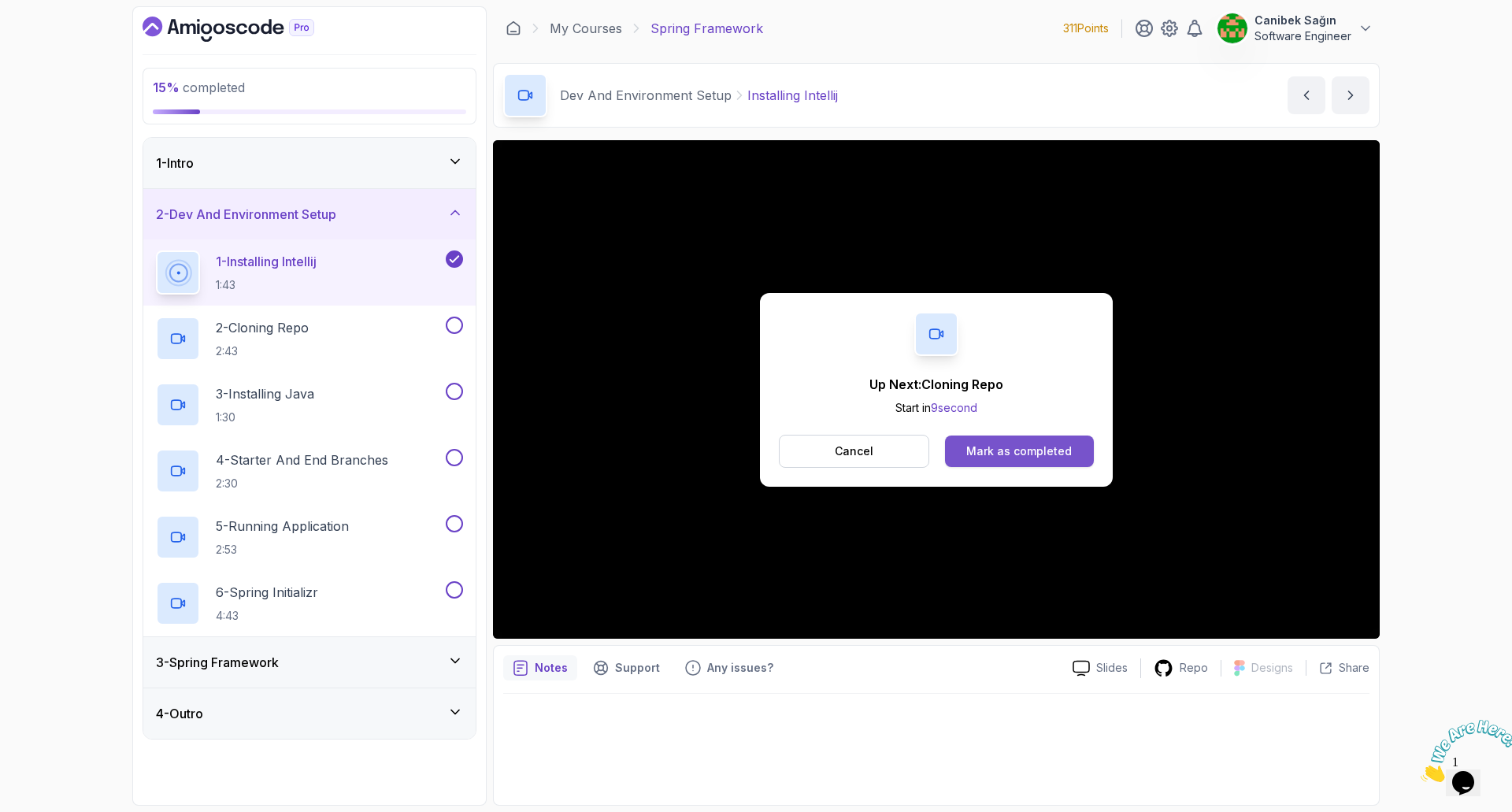
click at [1067, 443] on div "Mark as completed" at bounding box center [1019, 451] width 105 height 16
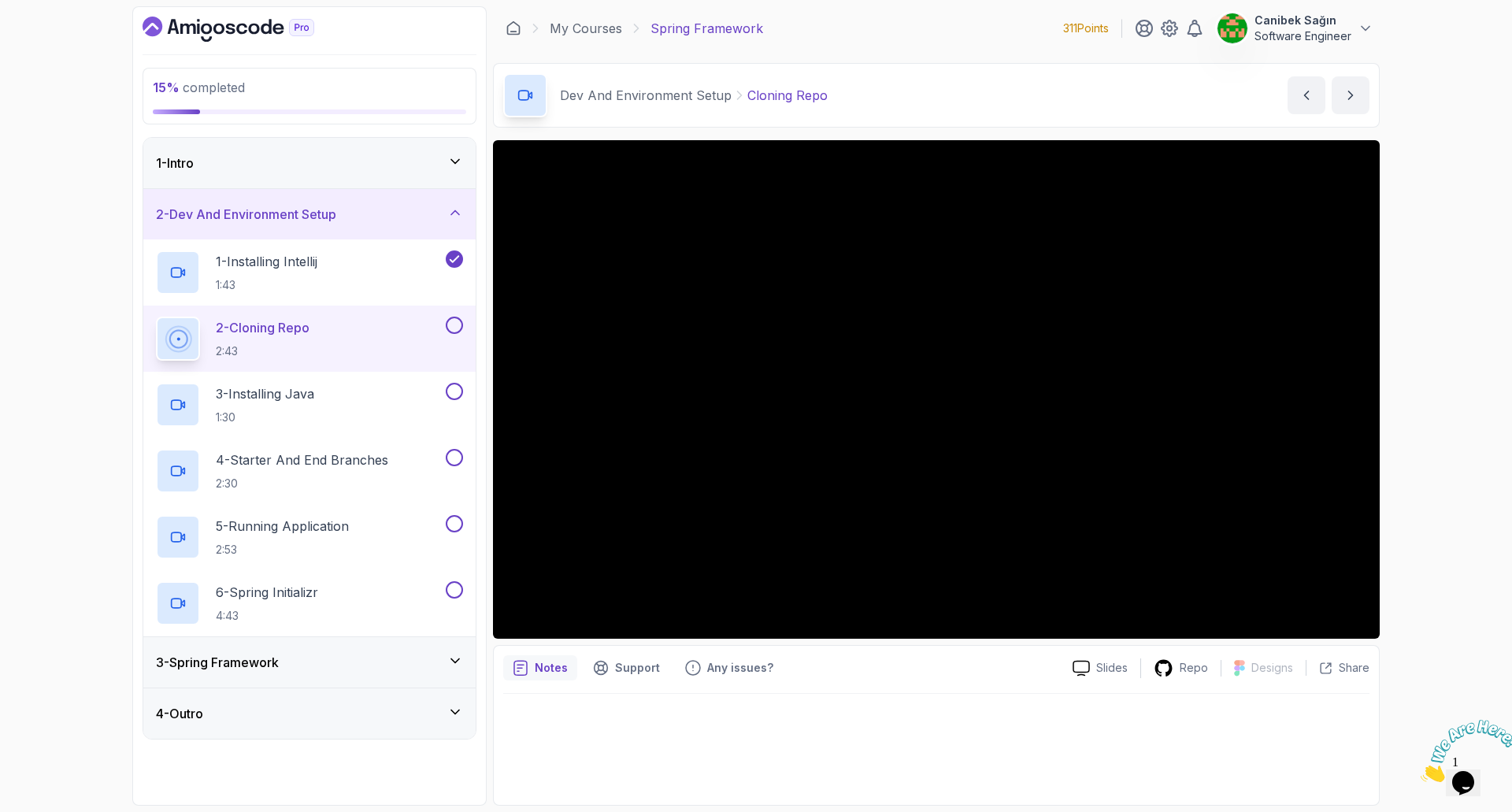
click at [321, 670] on div "3 - Spring Framework" at bounding box center [309, 662] width 307 height 19
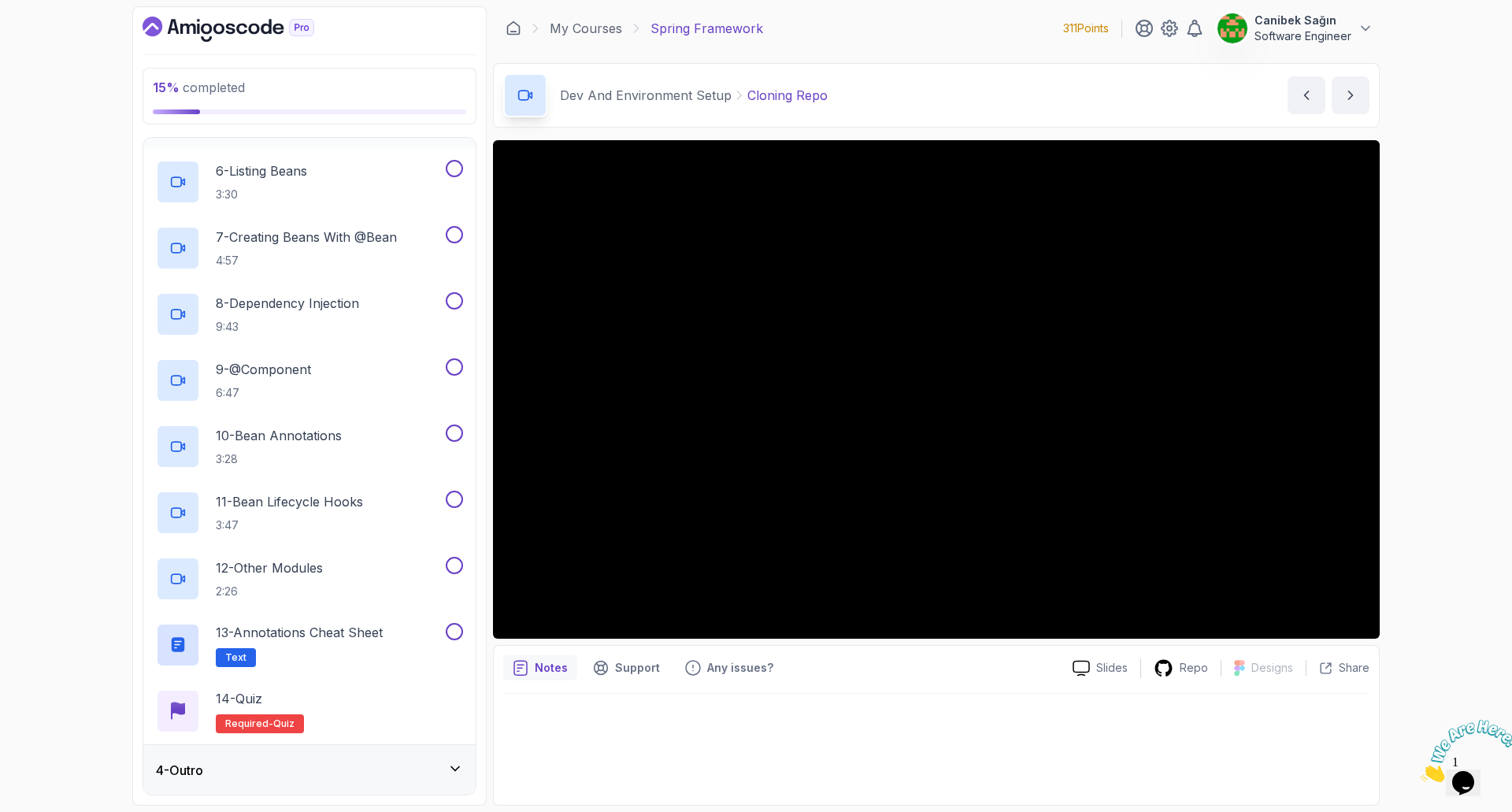
scroll to position [473, 0]
click at [307, 774] on div "4 - Outro" at bounding box center [309, 768] width 307 height 19
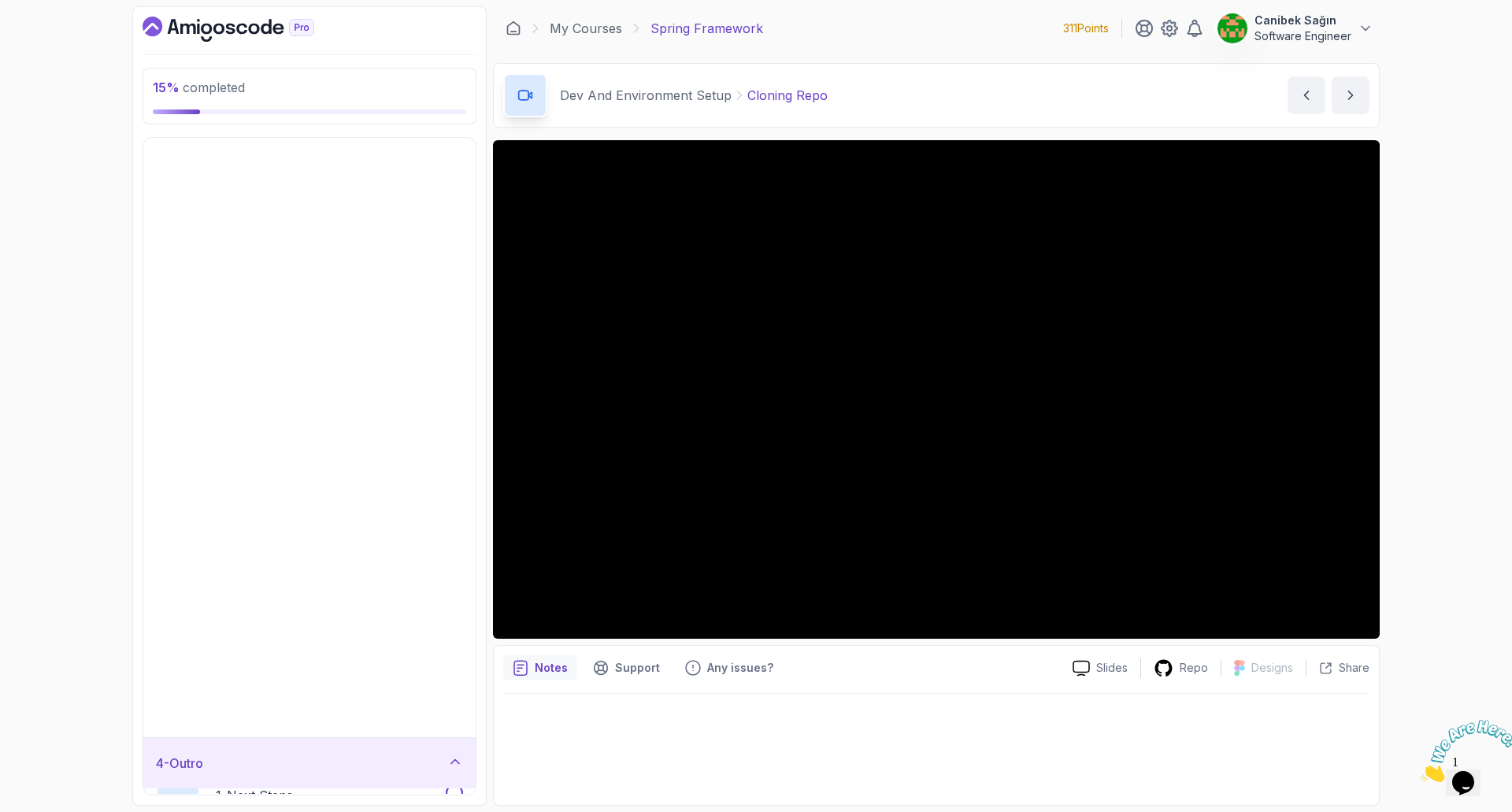
scroll to position [0, 0]
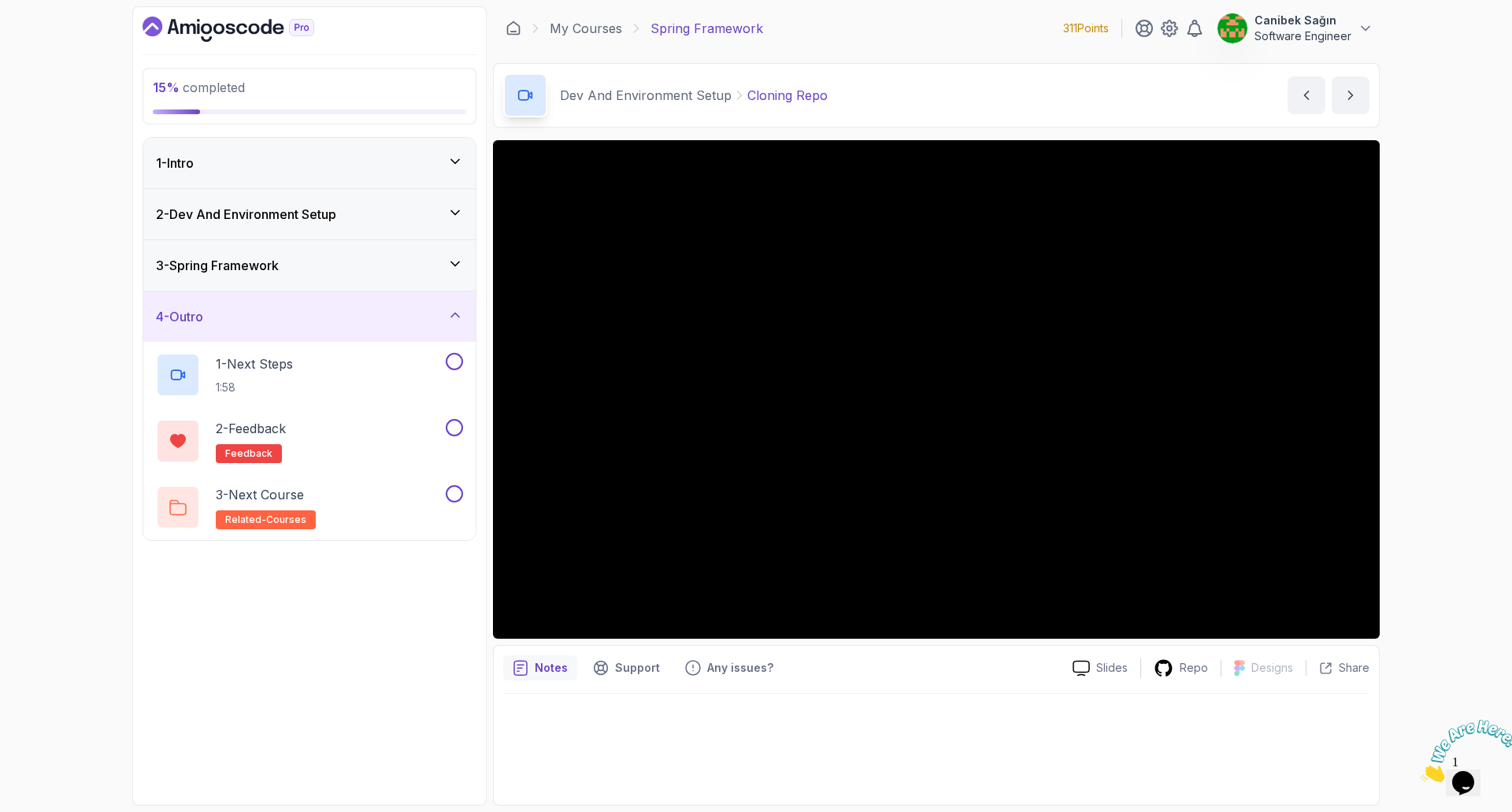
click at [332, 216] on h3 "2 - Dev And Environment Setup" at bounding box center [246, 214] width 180 height 19
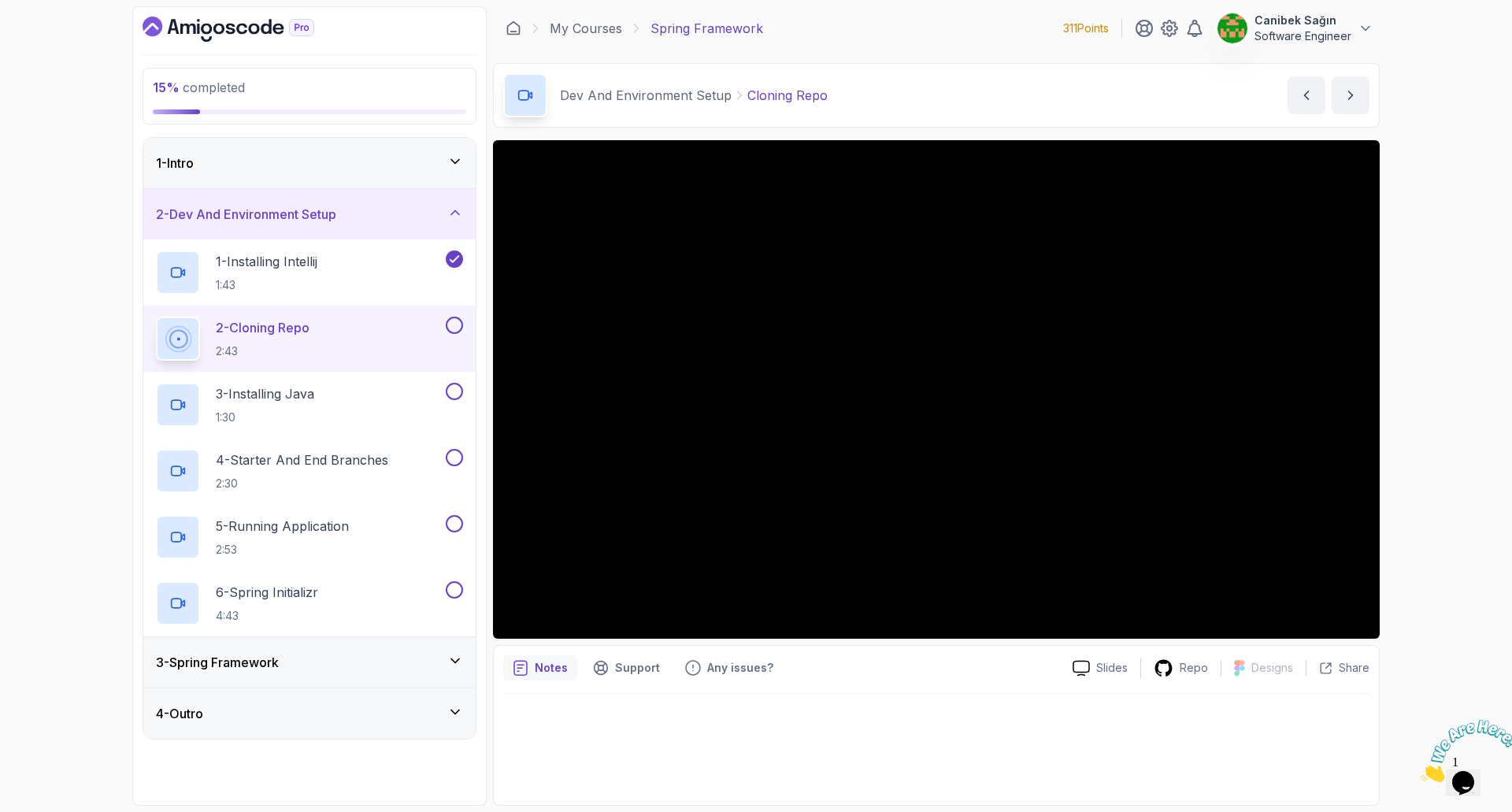
click at [453, 324] on button at bounding box center [453, 324] width 17 height 17
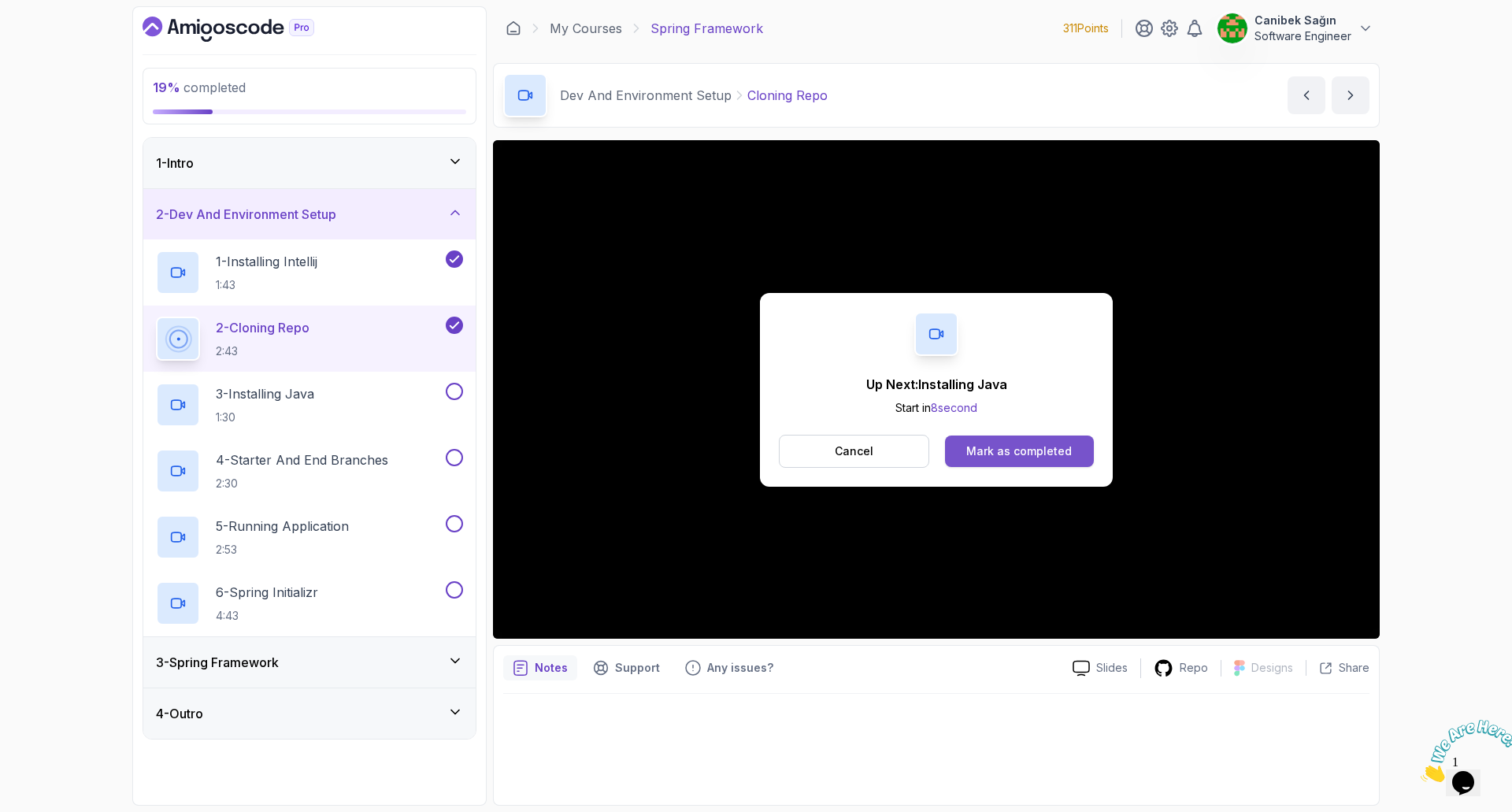
click at [1038, 458] on div "Mark as completed" at bounding box center [1019, 451] width 105 height 16
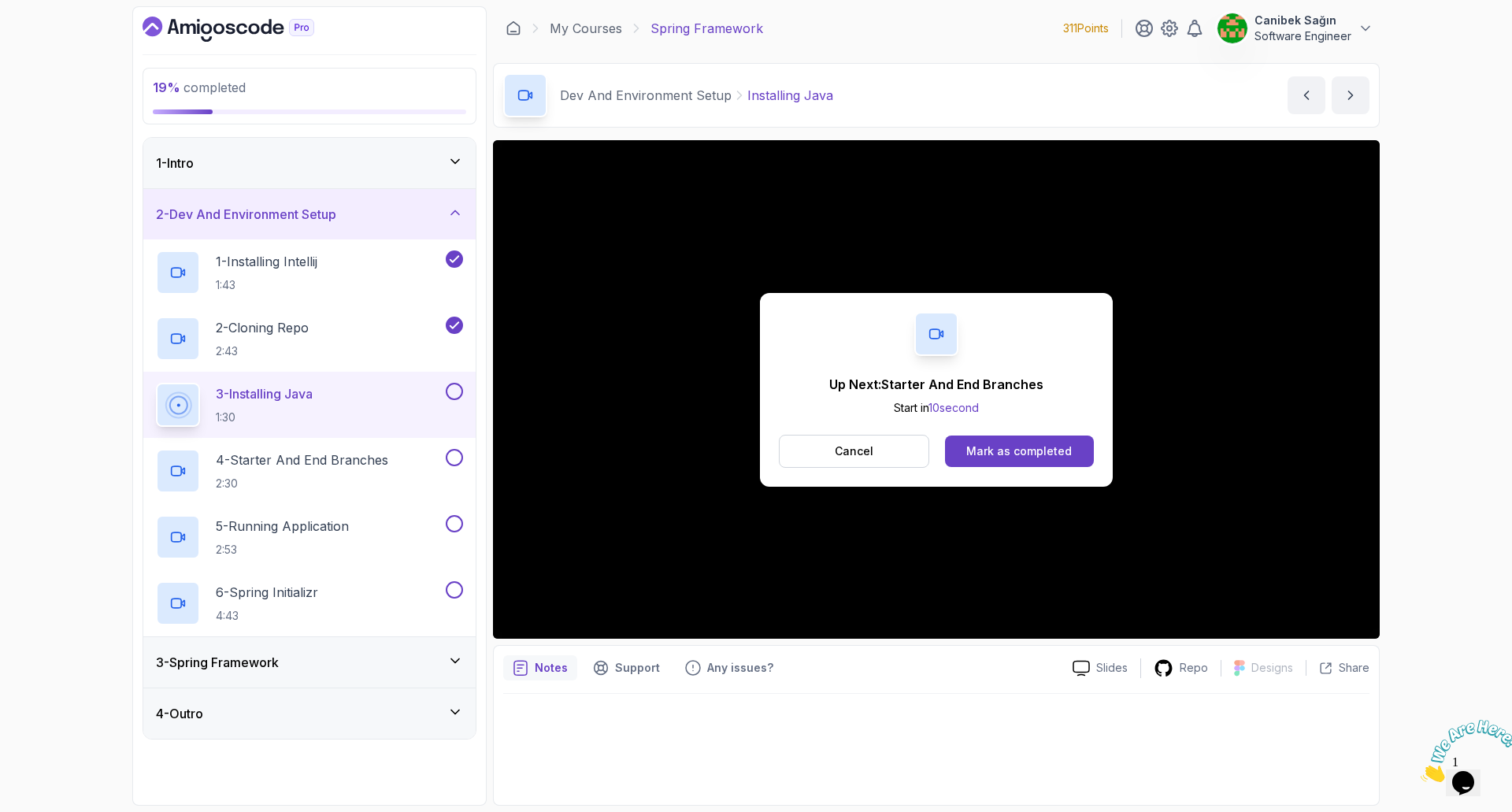
click at [459, 395] on button at bounding box center [453, 391] width 17 height 17
click at [1009, 448] on div "Mark as completed" at bounding box center [1019, 451] width 105 height 16
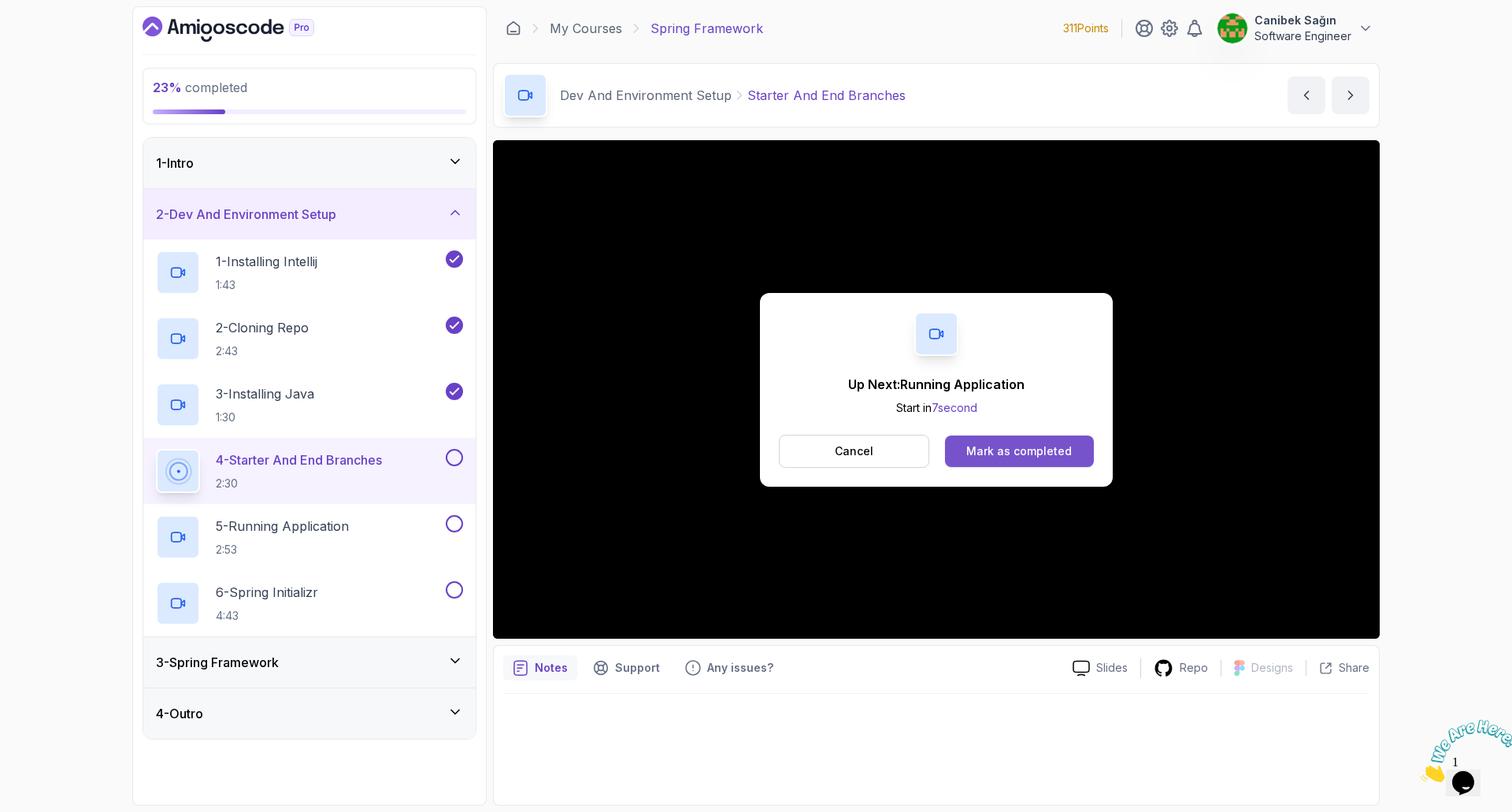
click at [1026, 447] on div "Mark as completed" at bounding box center [1019, 451] width 105 height 16
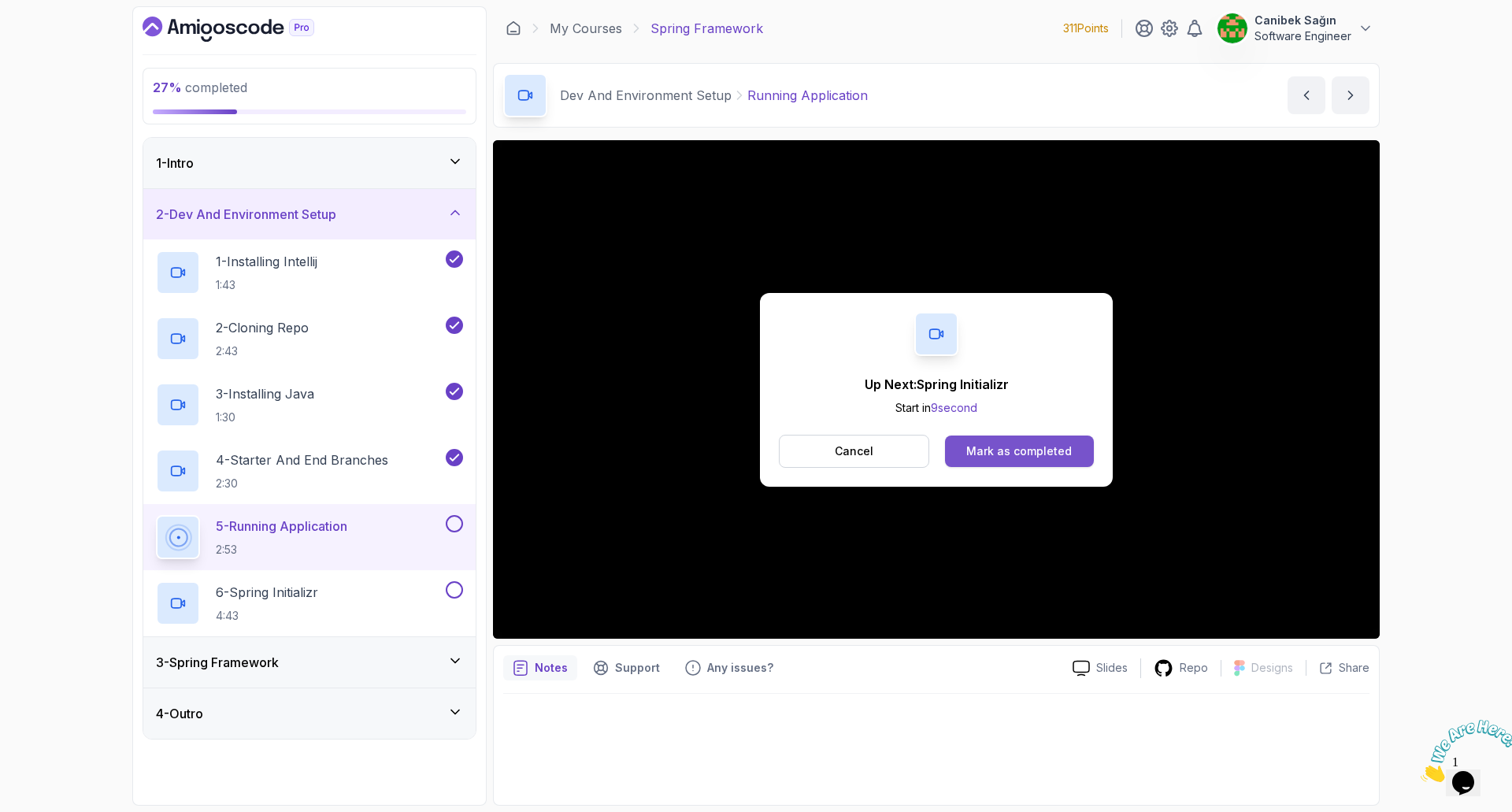
click at [1057, 456] on div "Mark as completed" at bounding box center [1019, 451] width 105 height 16
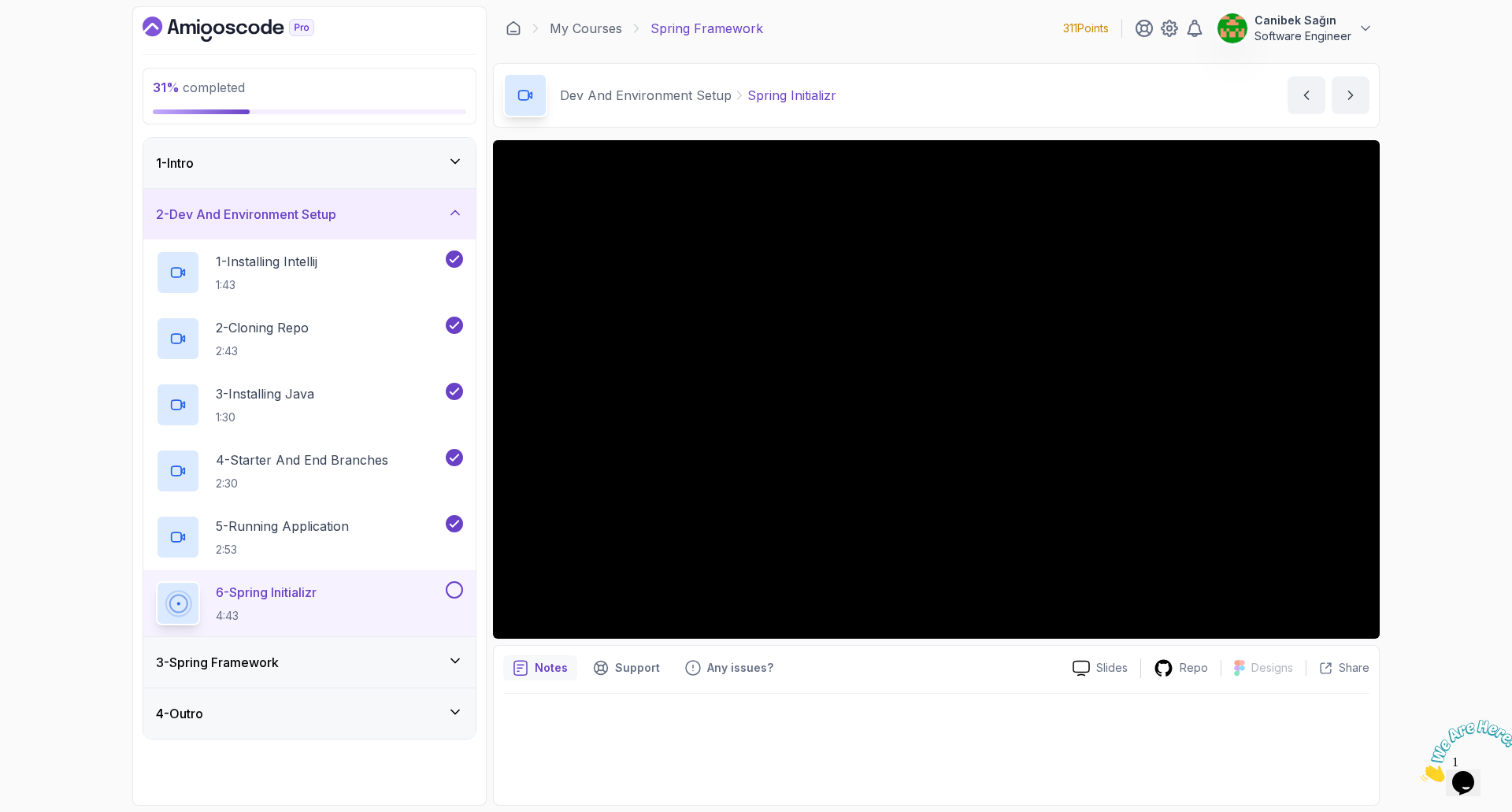
click at [386, 217] on div "2 - Dev And Environment Setup" at bounding box center [309, 214] width 307 height 19
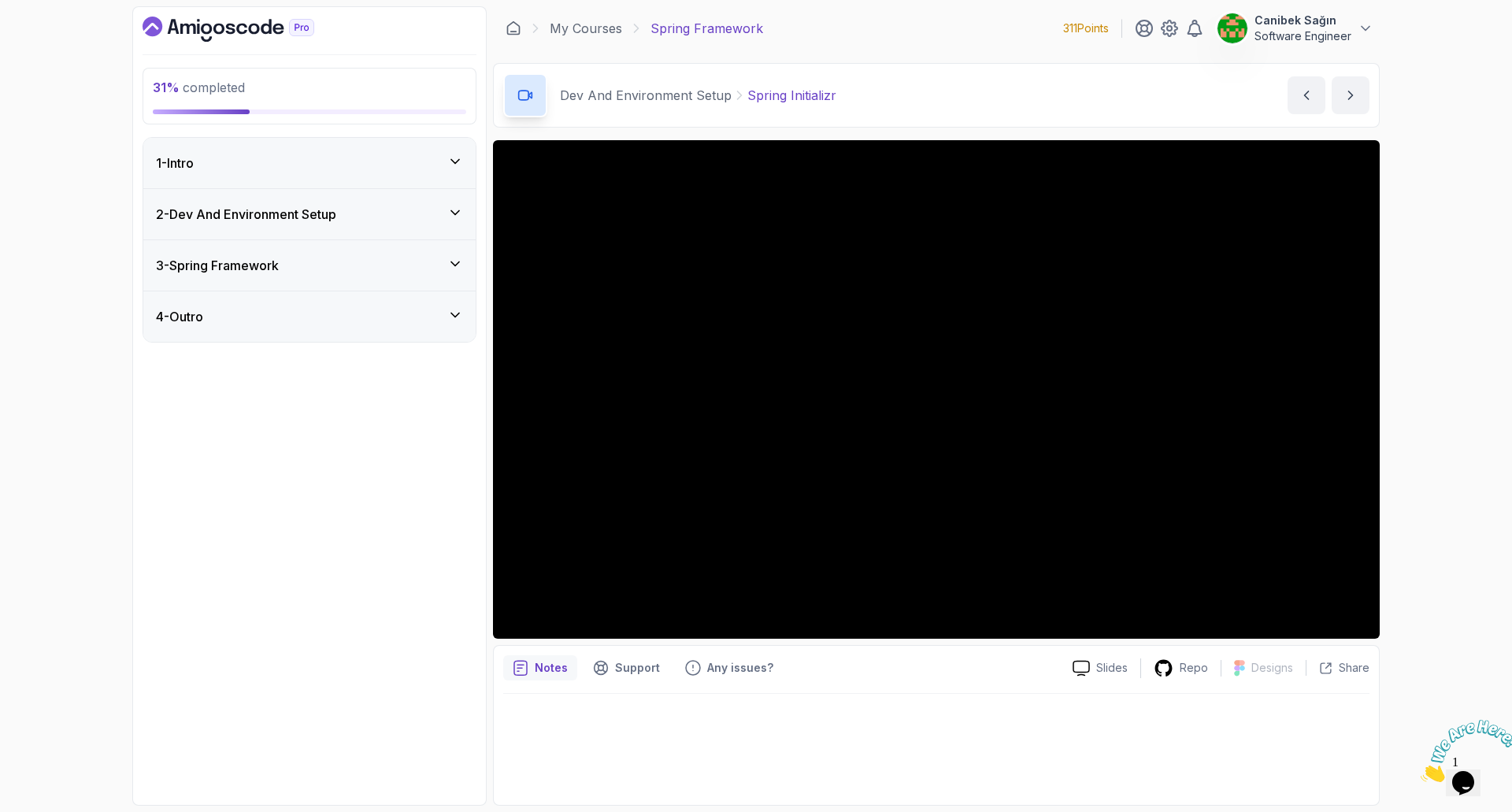
click at [351, 254] on div "3 - Spring Framework" at bounding box center [309, 265] width 332 height 51
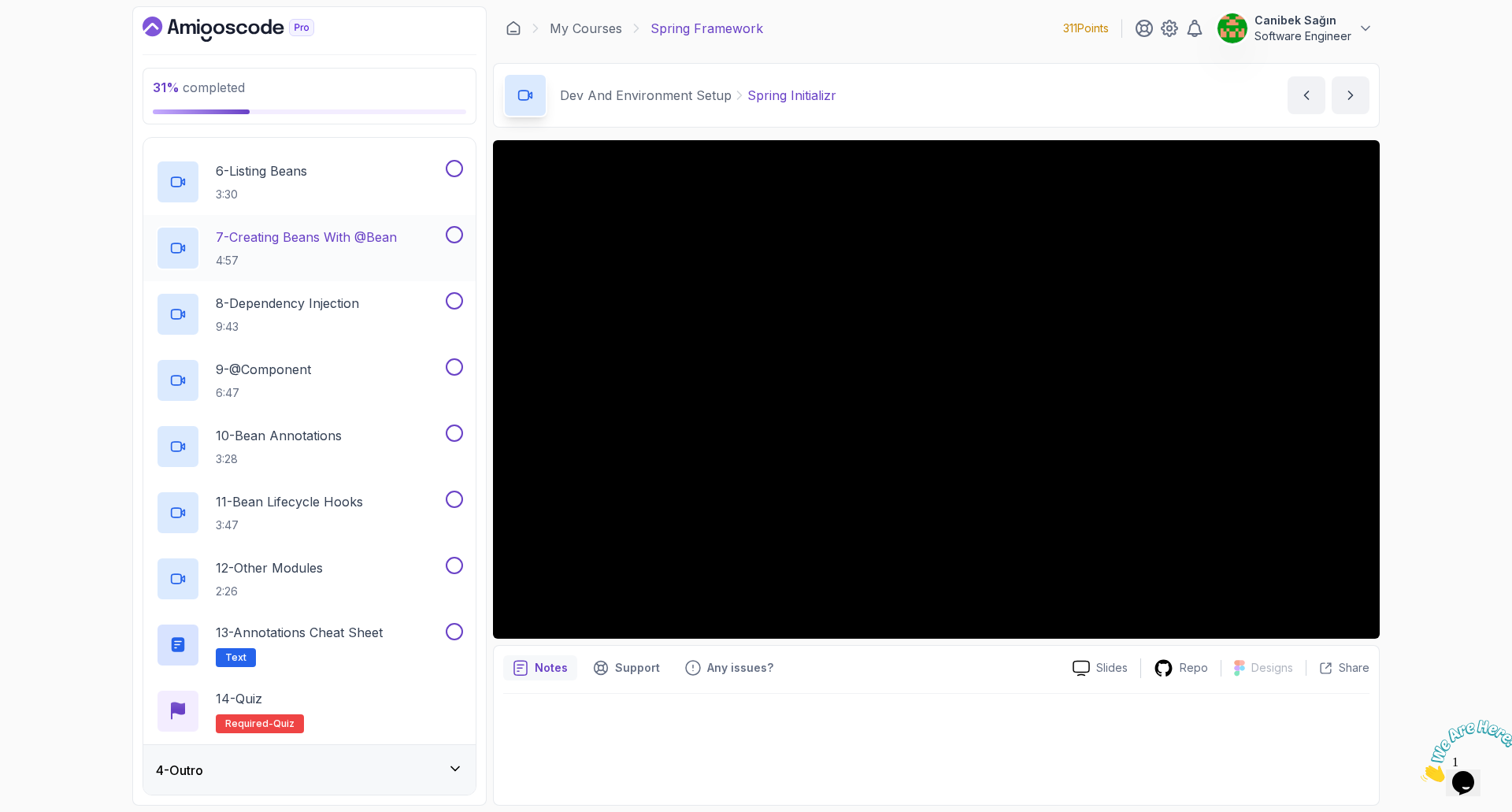
scroll to position [473, 0]
click at [420, 775] on div "4 - Outro" at bounding box center [309, 768] width 307 height 19
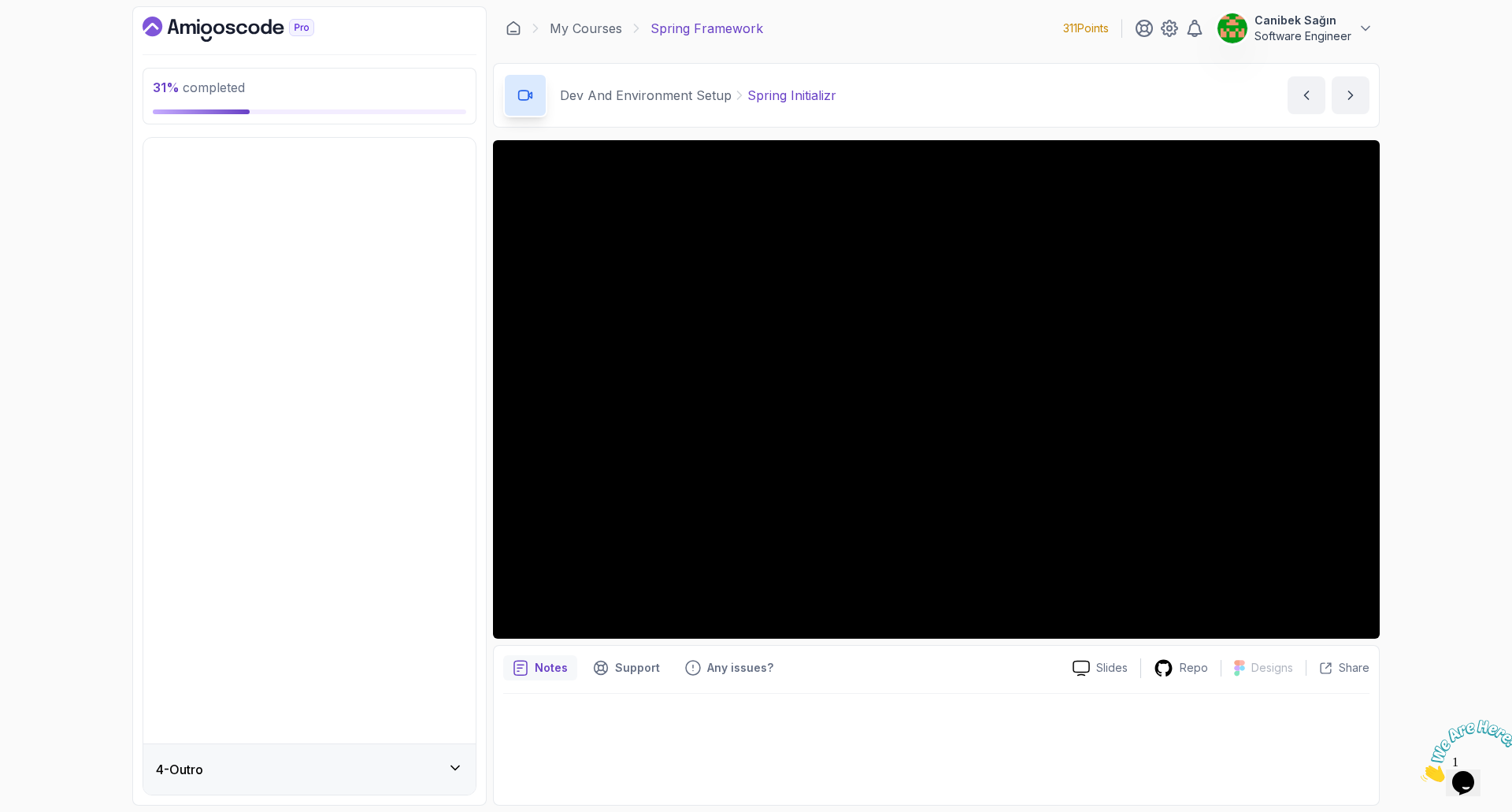
scroll to position [0, 0]
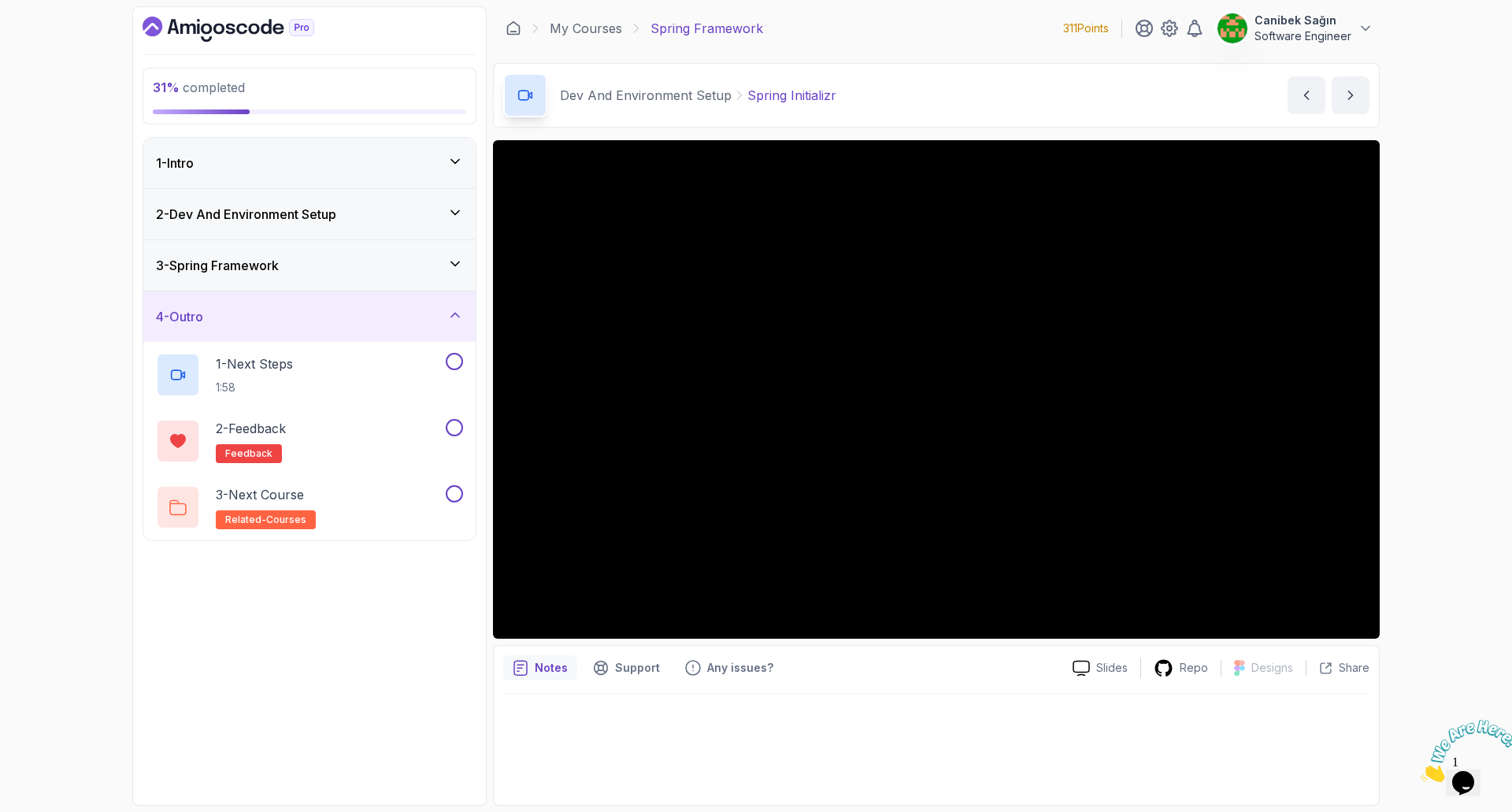
click at [348, 310] on div "4 - Outro" at bounding box center [309, 316] width 307 height 19
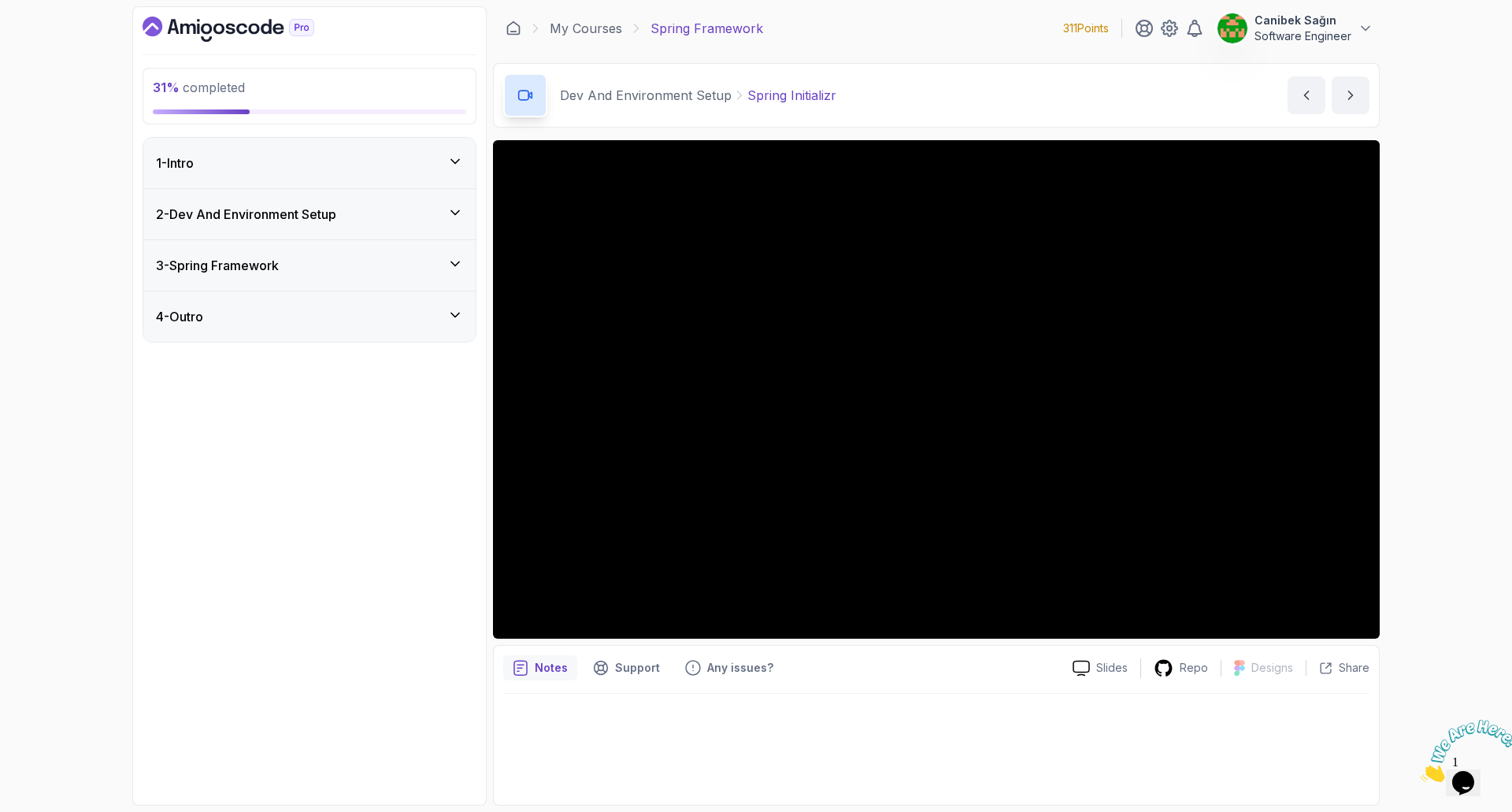
click at [235, 266] on h3 "3 - Spring Framework" at bounding box center [217, 264] width 123 height 19
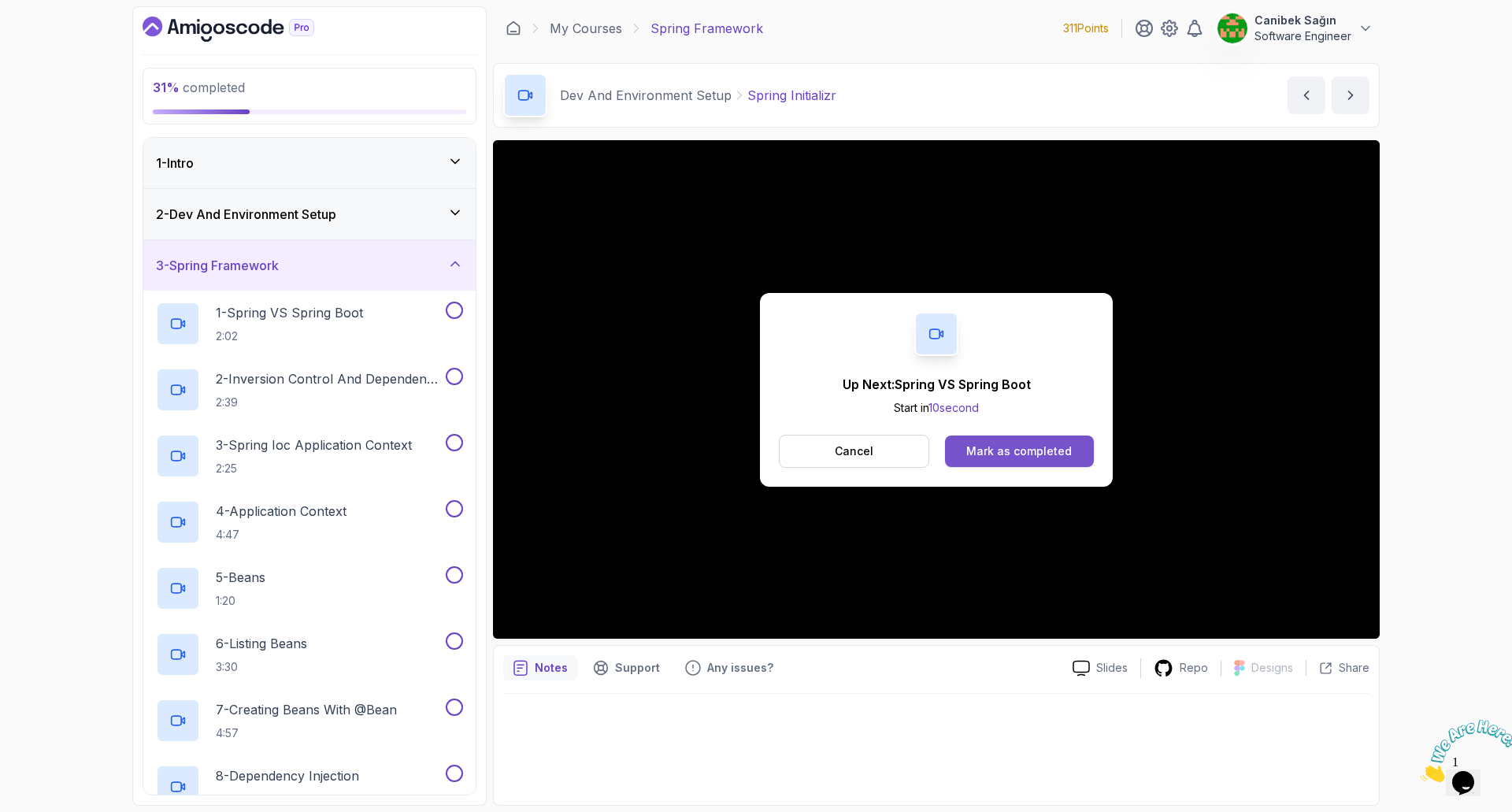
click at [1044, 450] on div "Mark as completed" at bounding box center [1019, 451] width 105 height 16
